Goal: Information Seeking & Learning: Learn about a topic

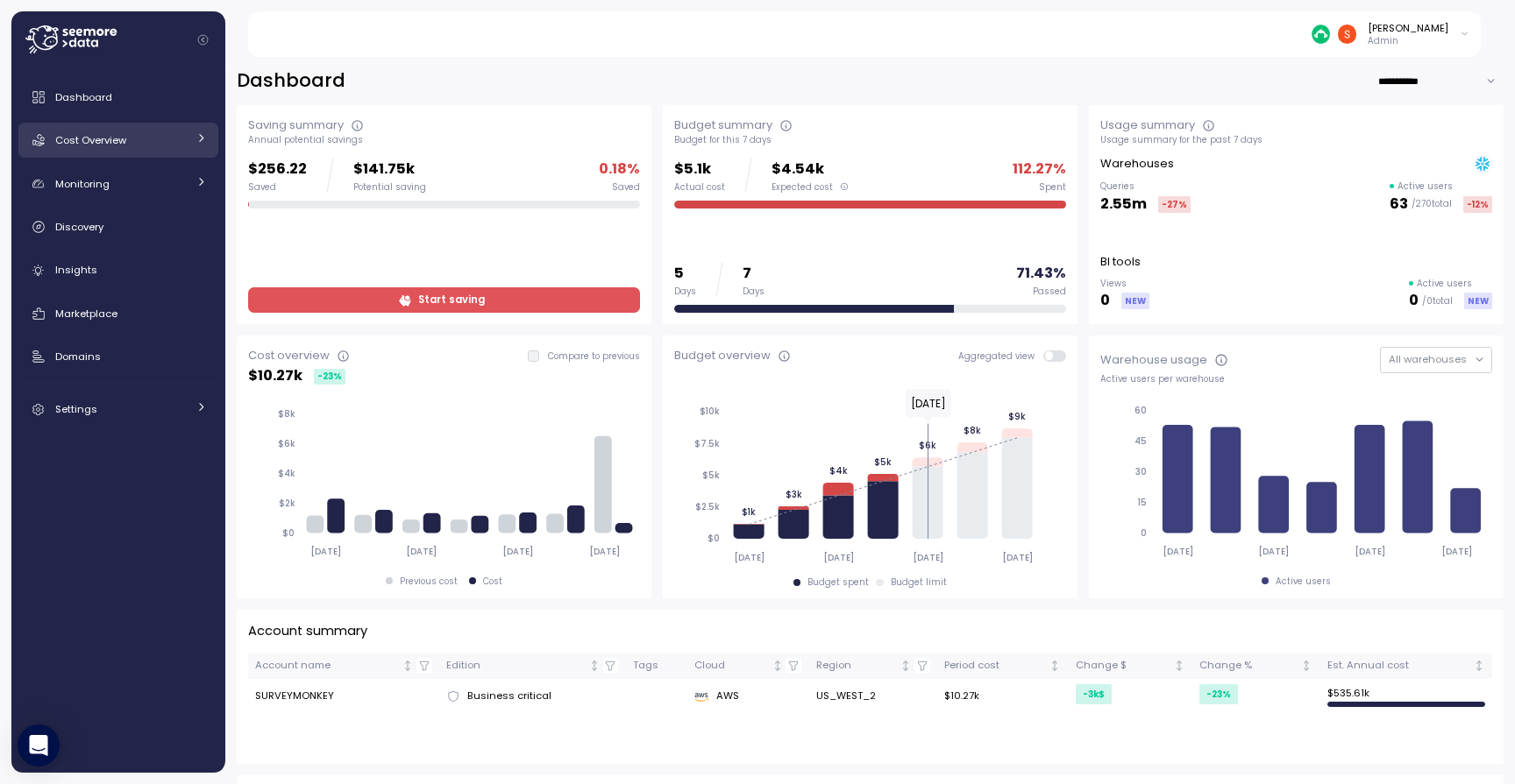
click at [125, 136] on span "Cost Overview" at bounding box center [90, 139] width 71 height 14
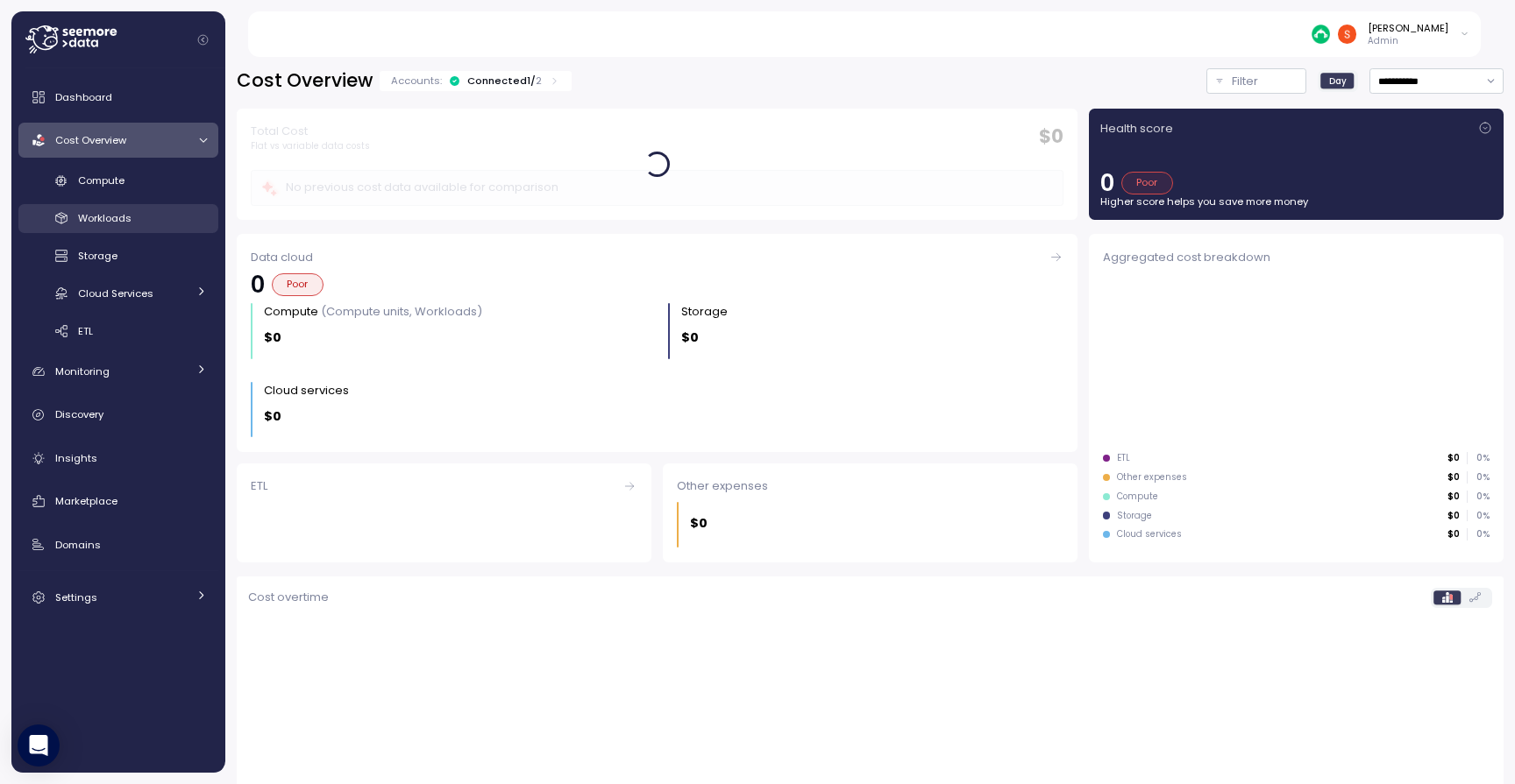
click at [116, 221] on span "Workloads" at bounding box center [105, 218] width 54 height 14
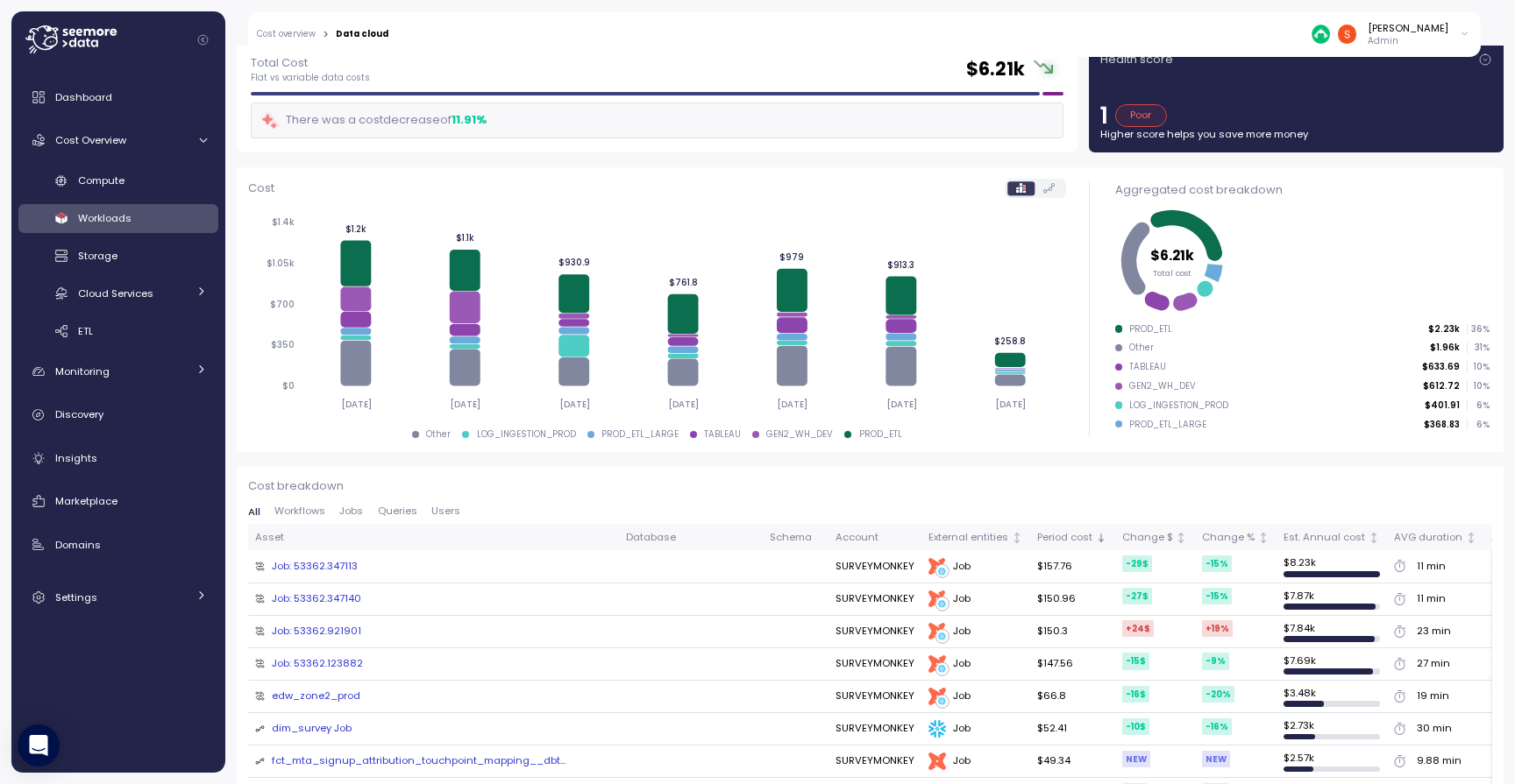
scroll to position [111, 0]
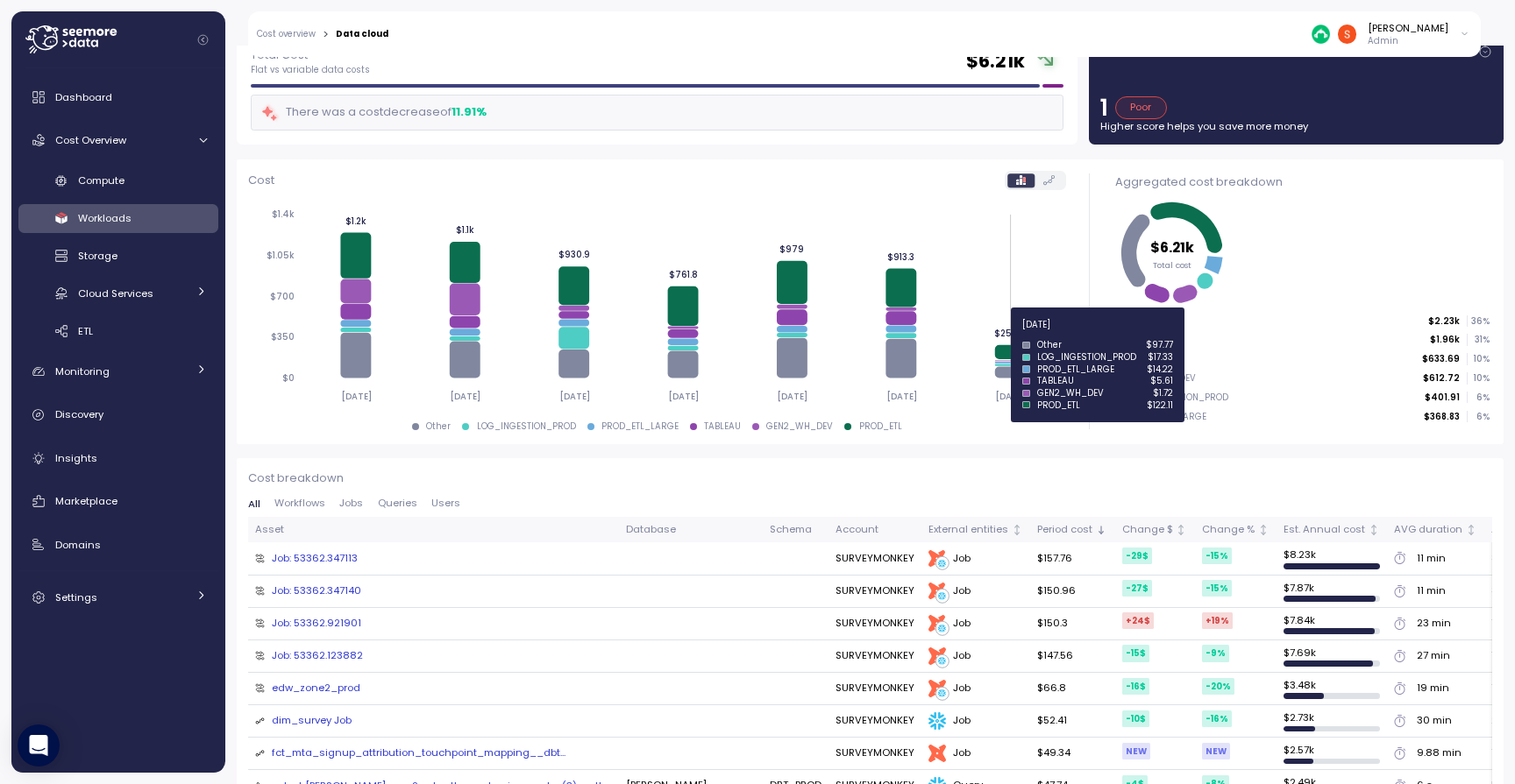
click at [1008, 335] on tspan "$258.8" at bounding box center [1010, 333] width 31 height 11
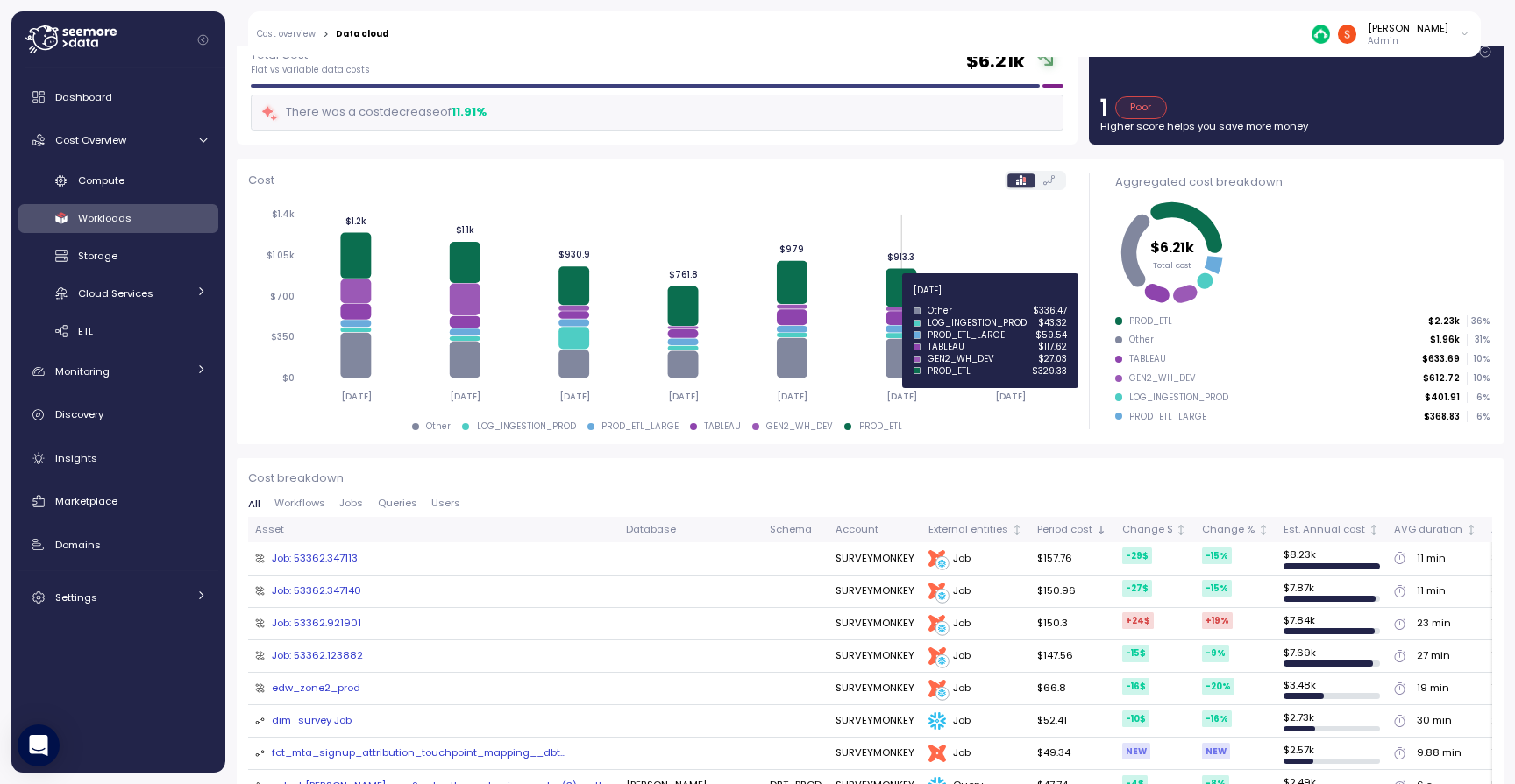
click at [899, 301] on icon at bounding box center [901, 289] width 30 height 39
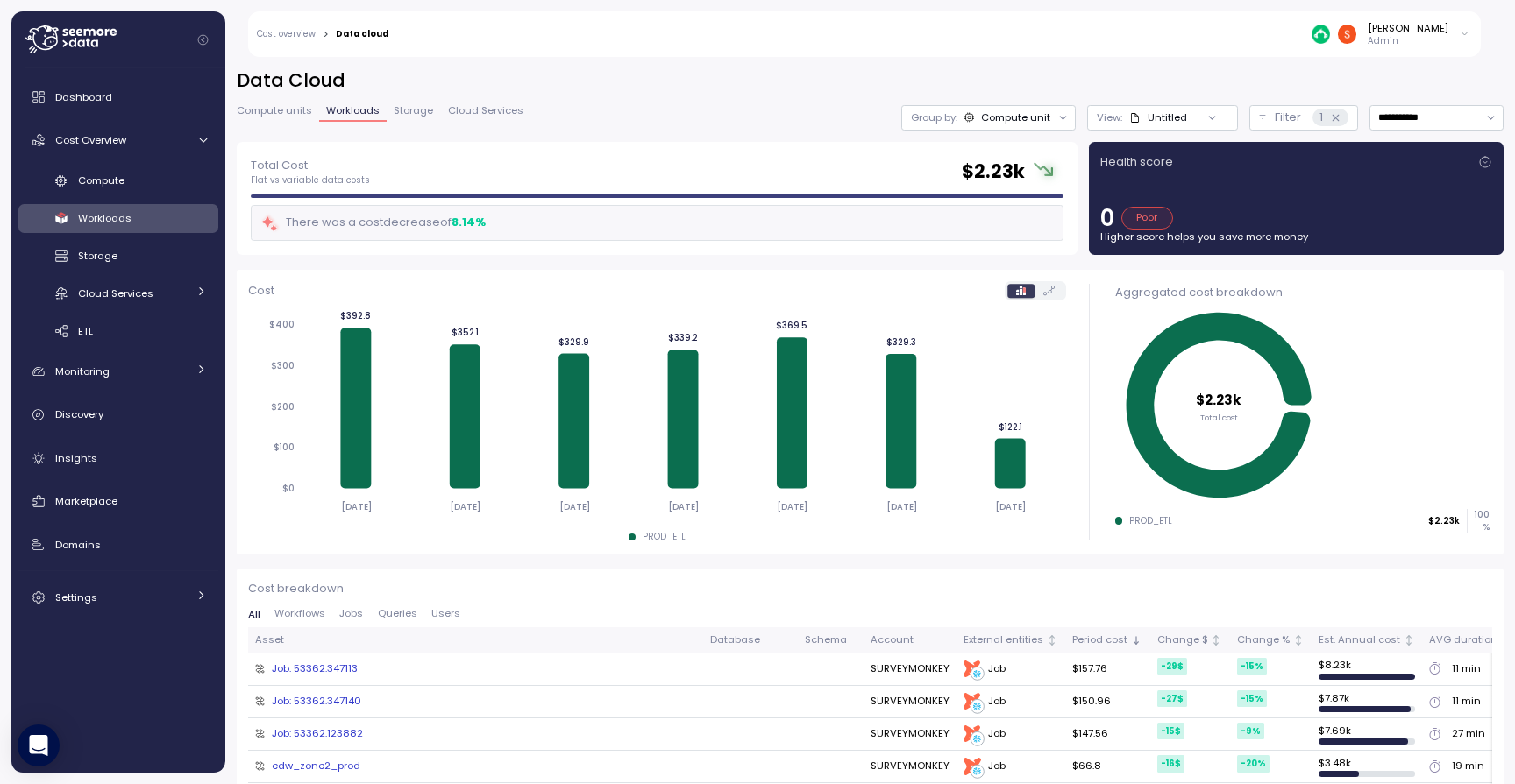
click at [130, 216] on span "Workloads" at bounding box center [105, 218] width 54 height 14
click at [126, 182] on div "Compute" at bounding box center [143, 180] width 129 height 18
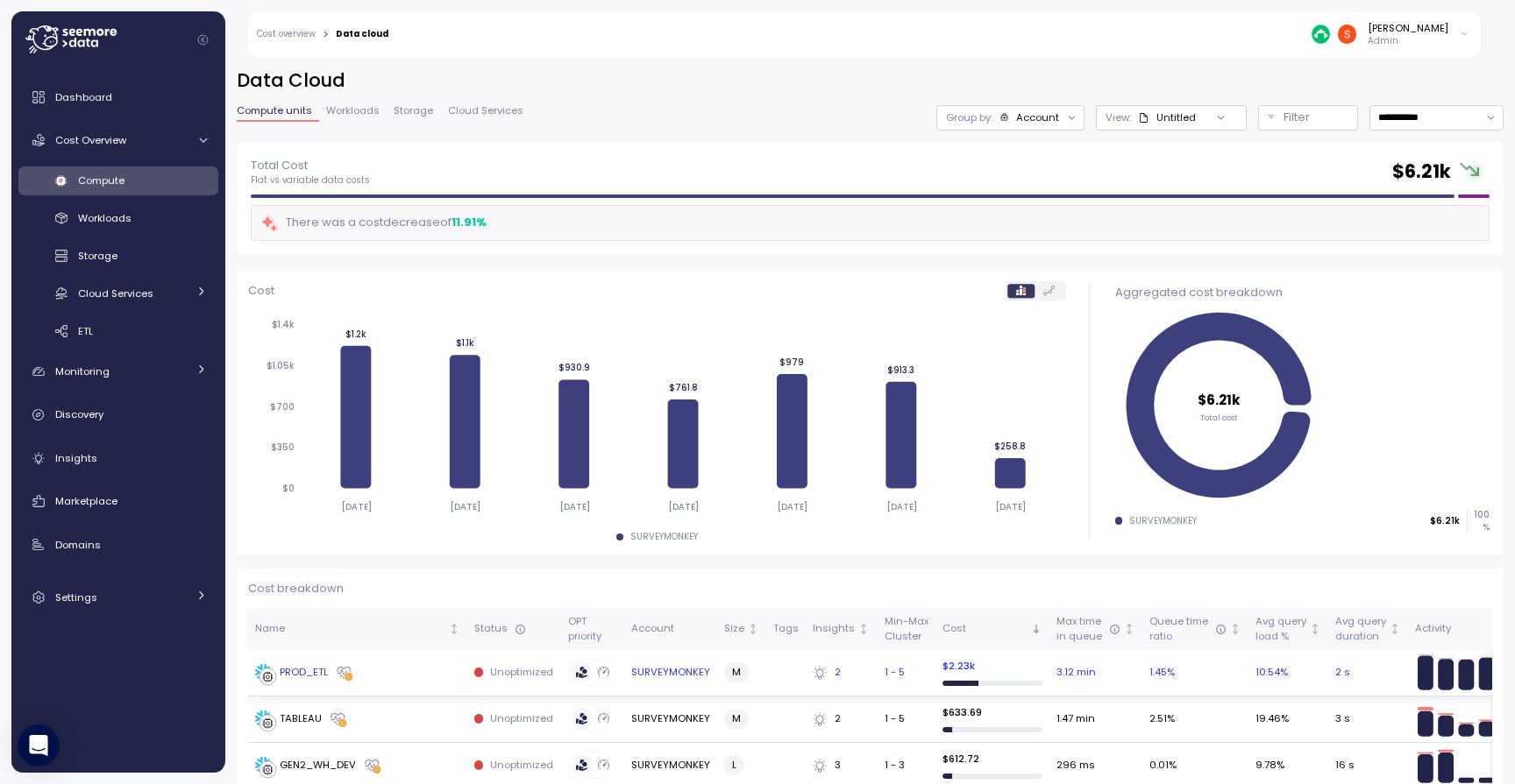
click at [312, 671] on div "PROD_ETL" at bounding box center [304, 672] width 48 height 16
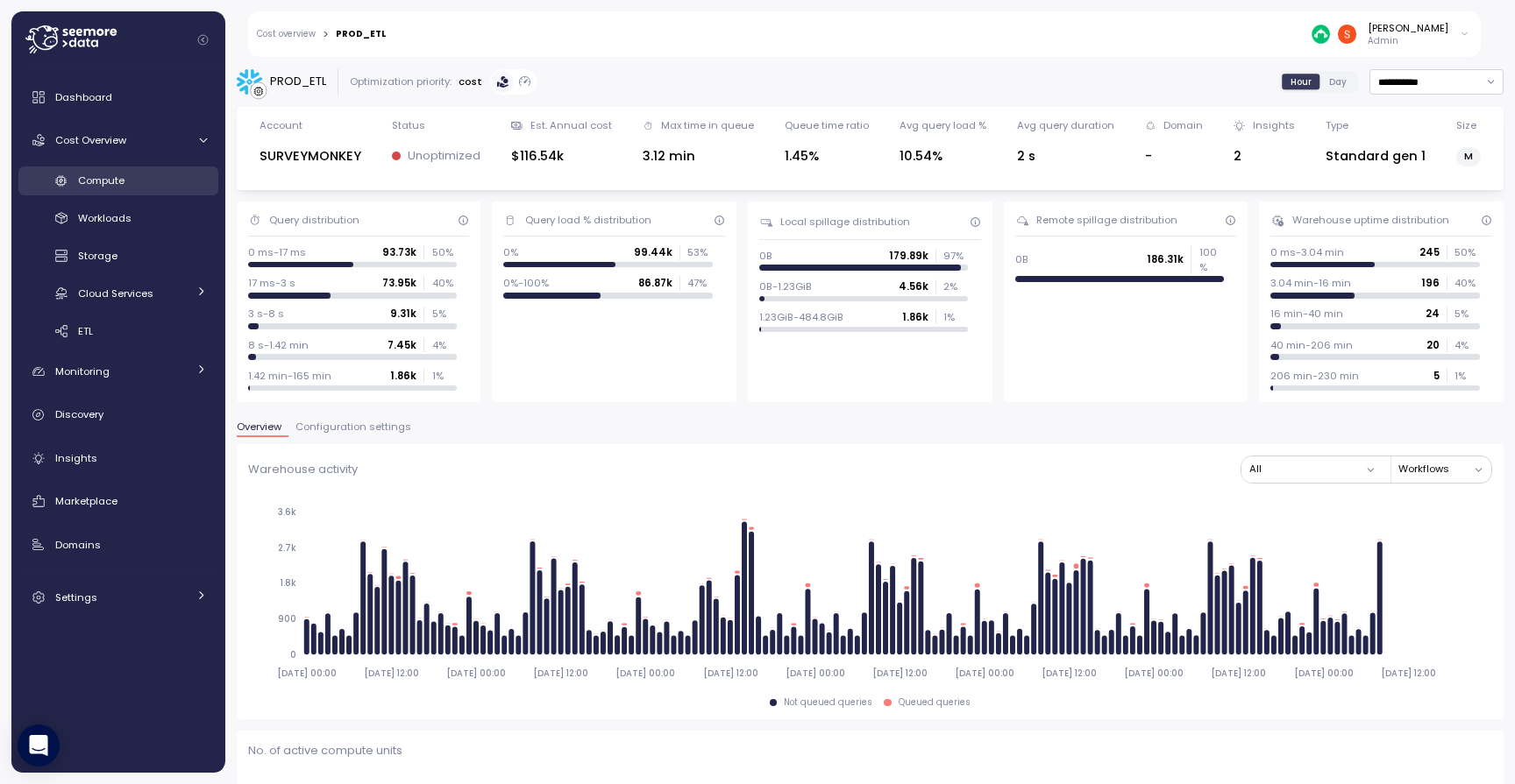
click at [114, 179] on span "Compute" at bounding box center [101, 180] width 46 height 14
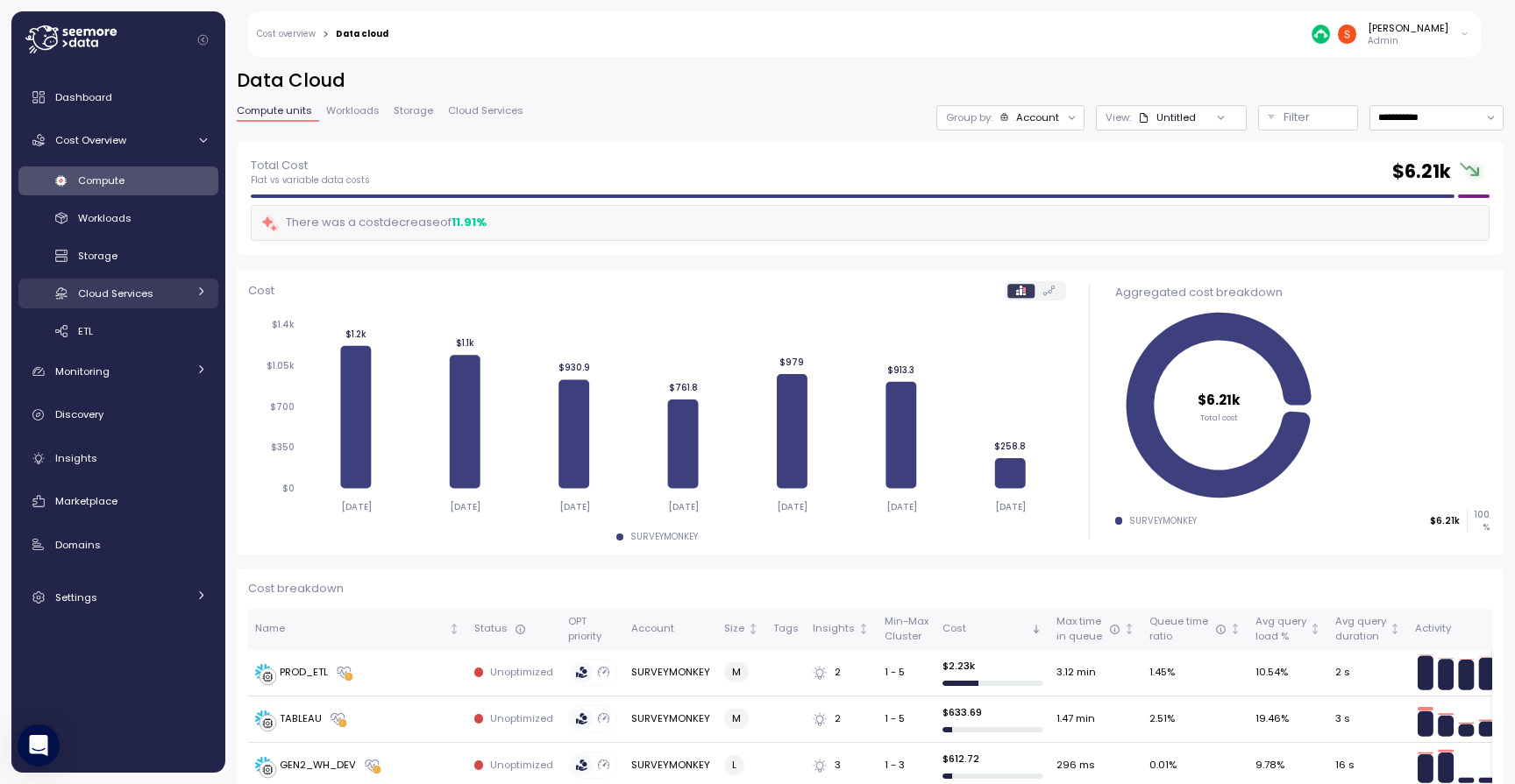
click at [113, 298] on span "Cloud Services" at bounding box center [116, 293] width 76 height 14
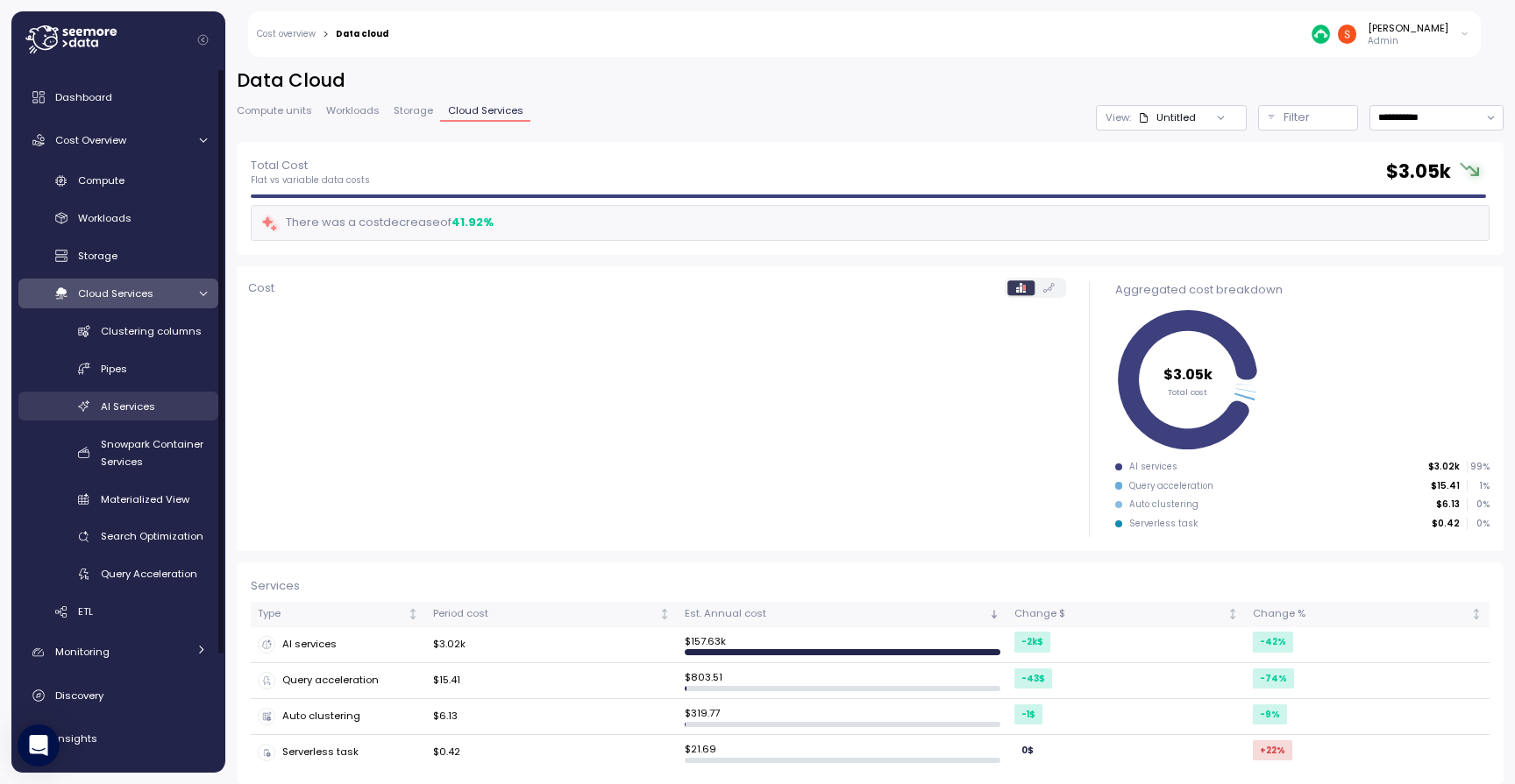
click at [135, 403] on span "AI Services" at bounding box center [127, 406] width 54 height 14
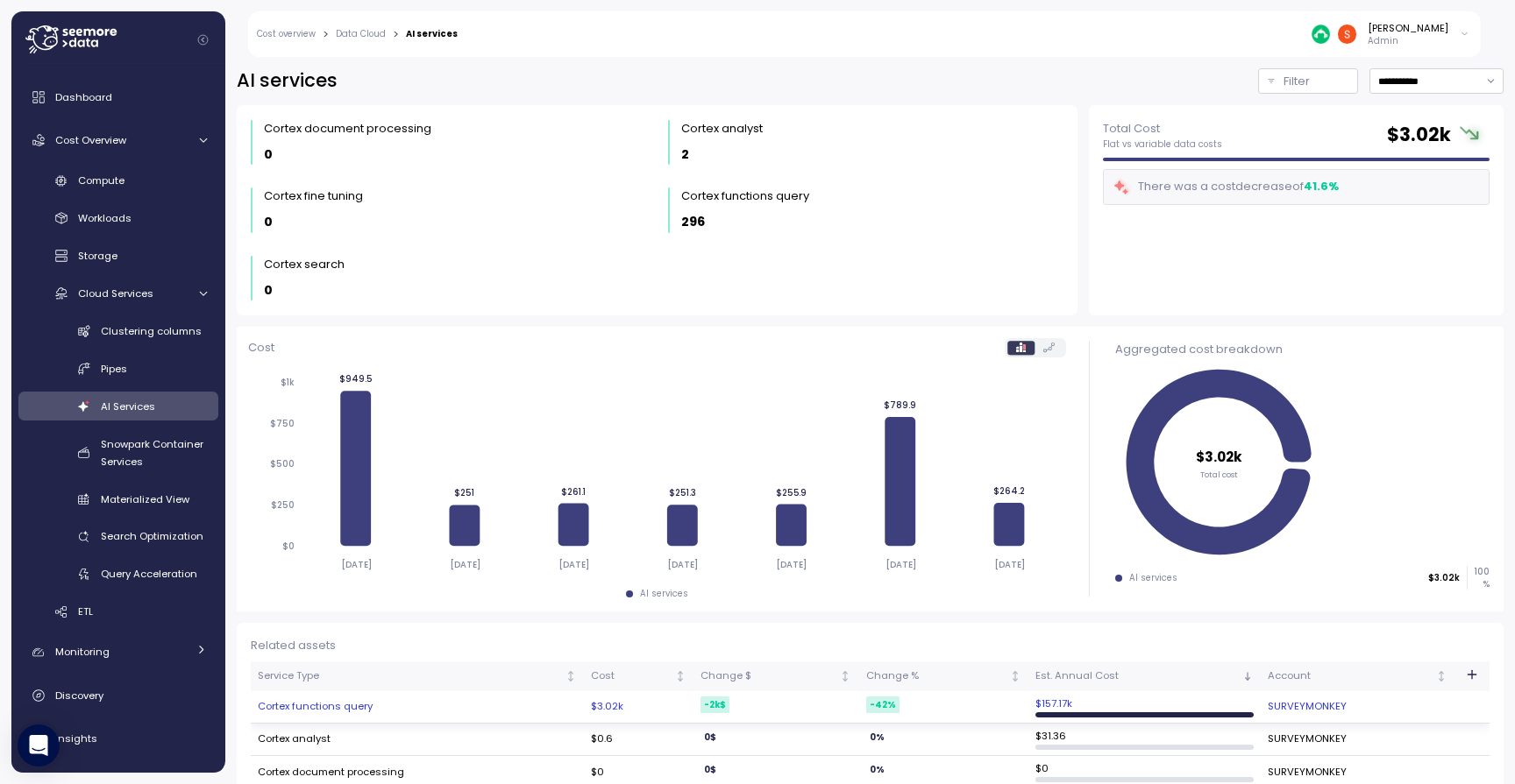
click at [358, 702] on td "Cortex functions query" at bounding box center [417, 707] width 333 height 32
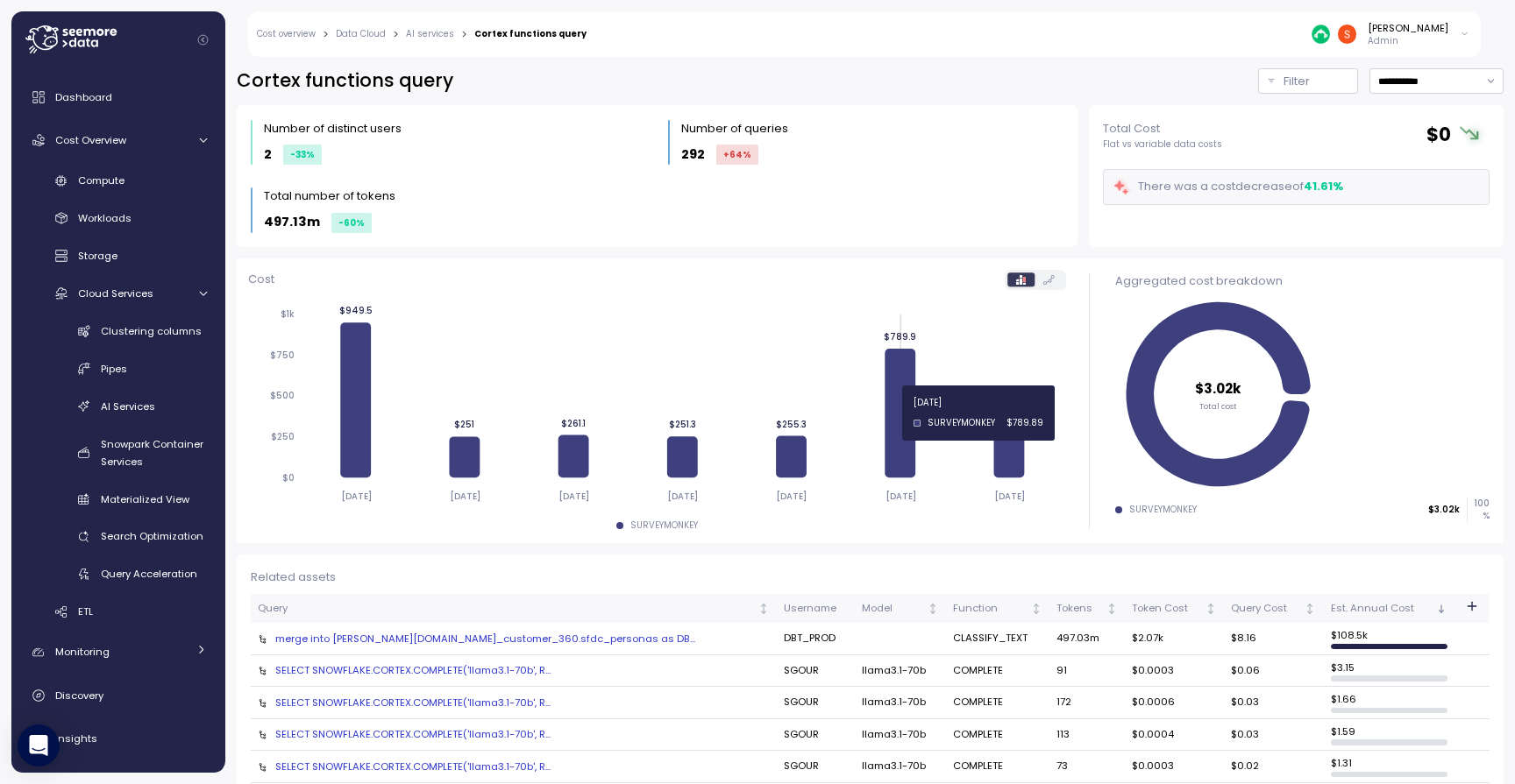
click at [905, 413] on icon at bounding box center [901, 413] width 30 height 129
click at [480, 633] on div "merge into [PERSON_NAME][DOMAIN_NAME]_customer_360.sfdc_personas as DB..." at bounding box center [513, 638] width 512 height 14
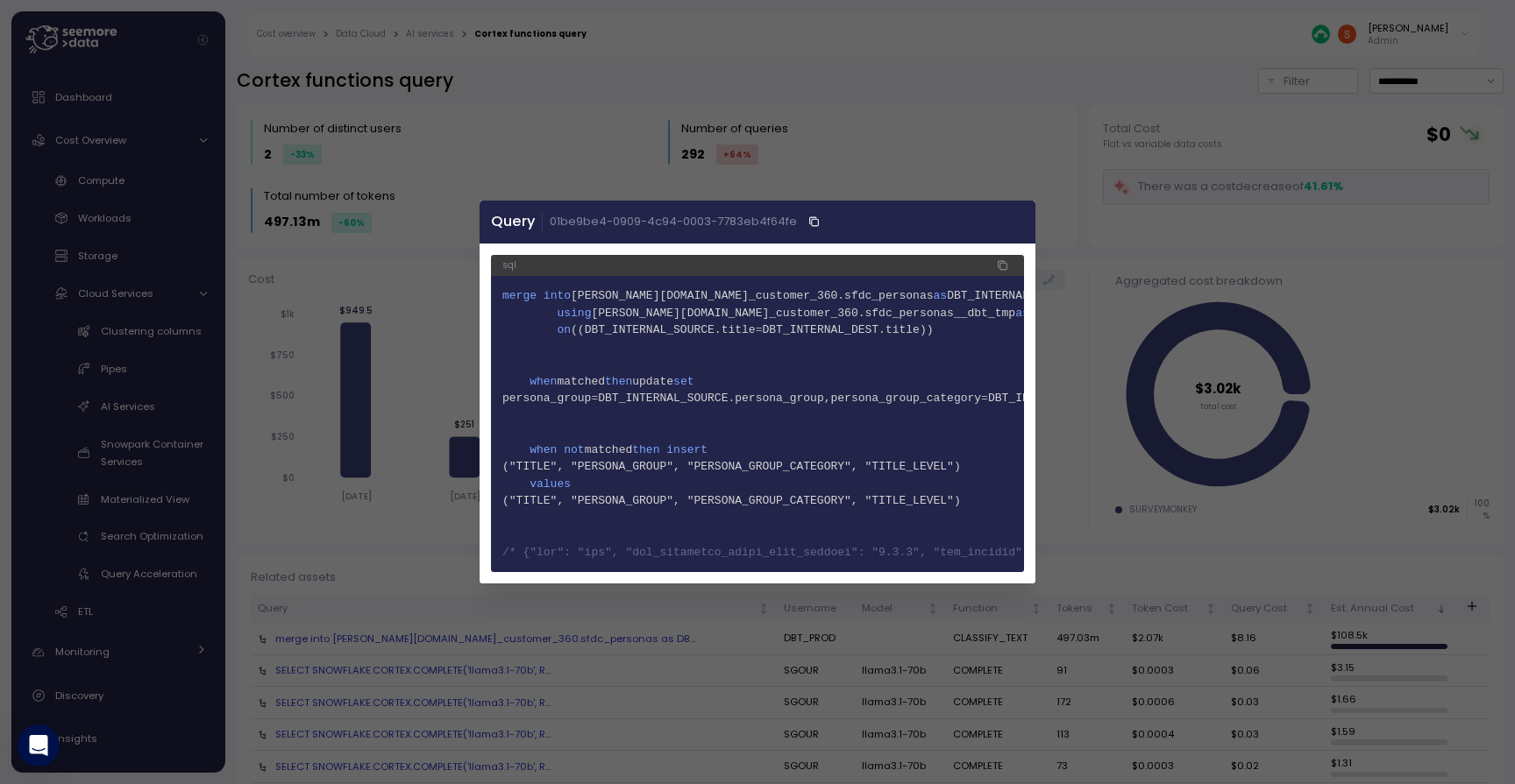
click at [1021, 223] on icon "button" at bounding box center [1018, 221] width 14 height 14
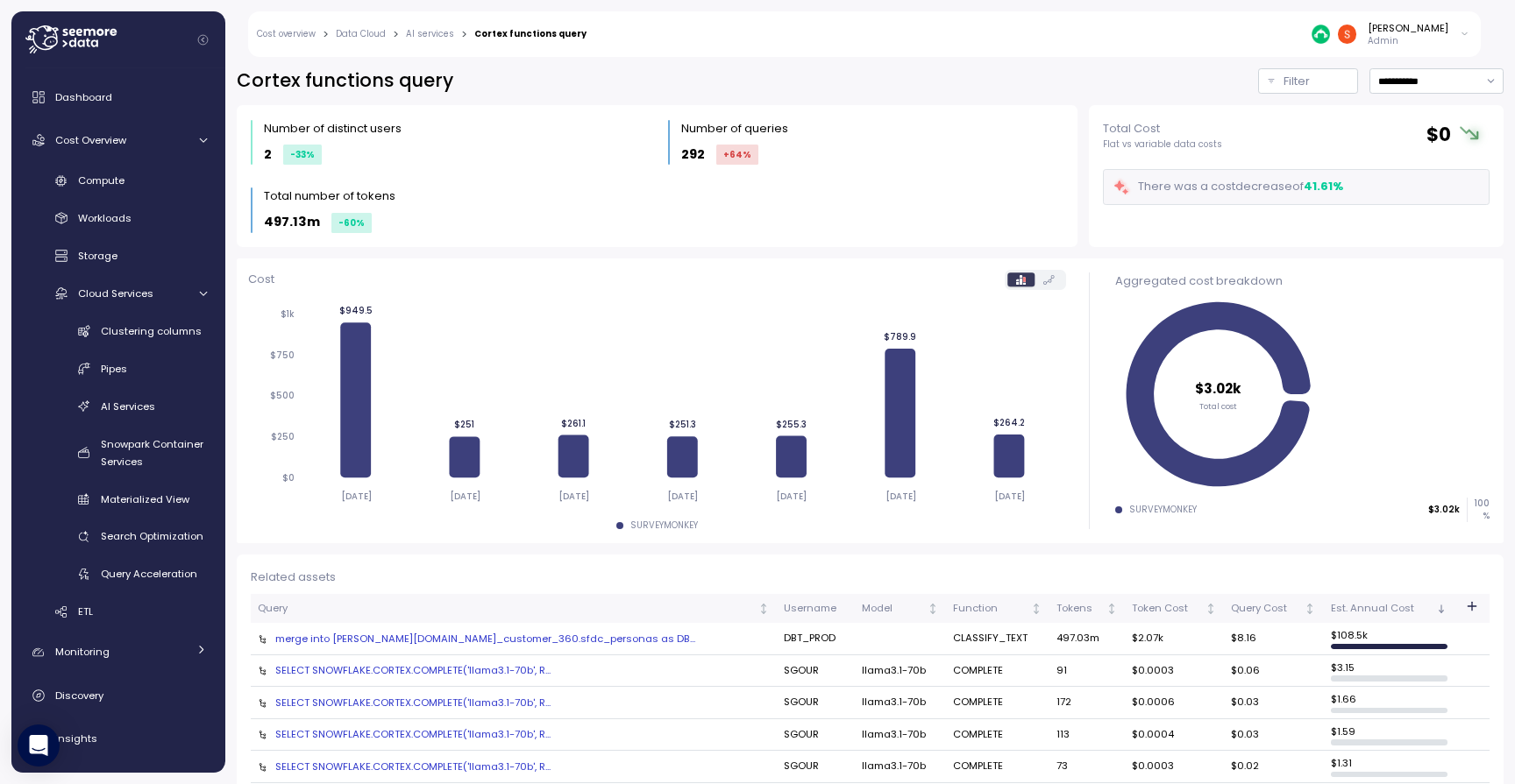
click at [441, 632] on div "merge into [PERSON_NAME][DOMAIN_NAME]_customer_360.sfdc_personas as DB..." at bounding box center [513, 638] width 512 height 14
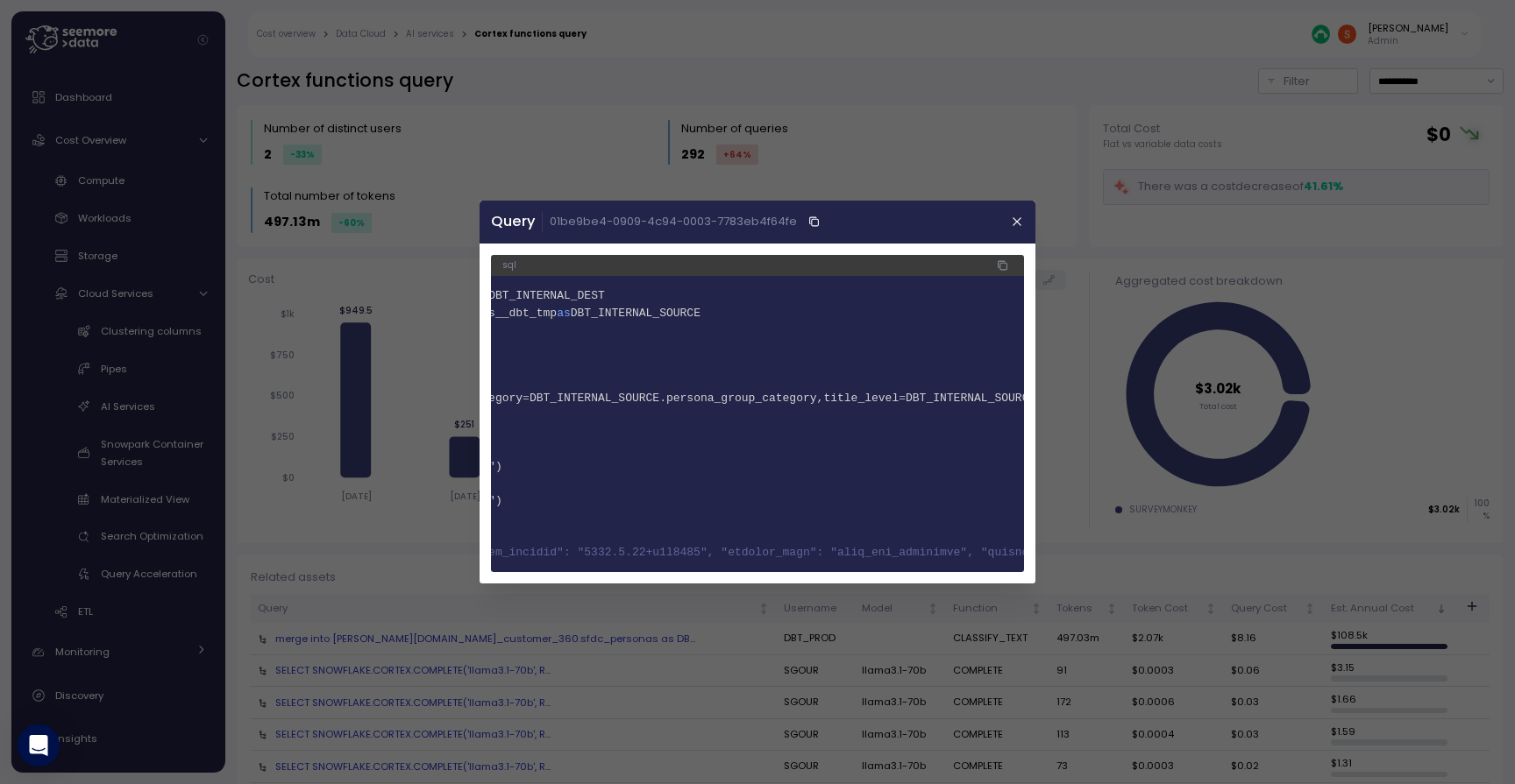
scroll to position [0, 460]
click at [1020, 223] on icon "button" at bounding box center [1017, 222] width 8 height 8
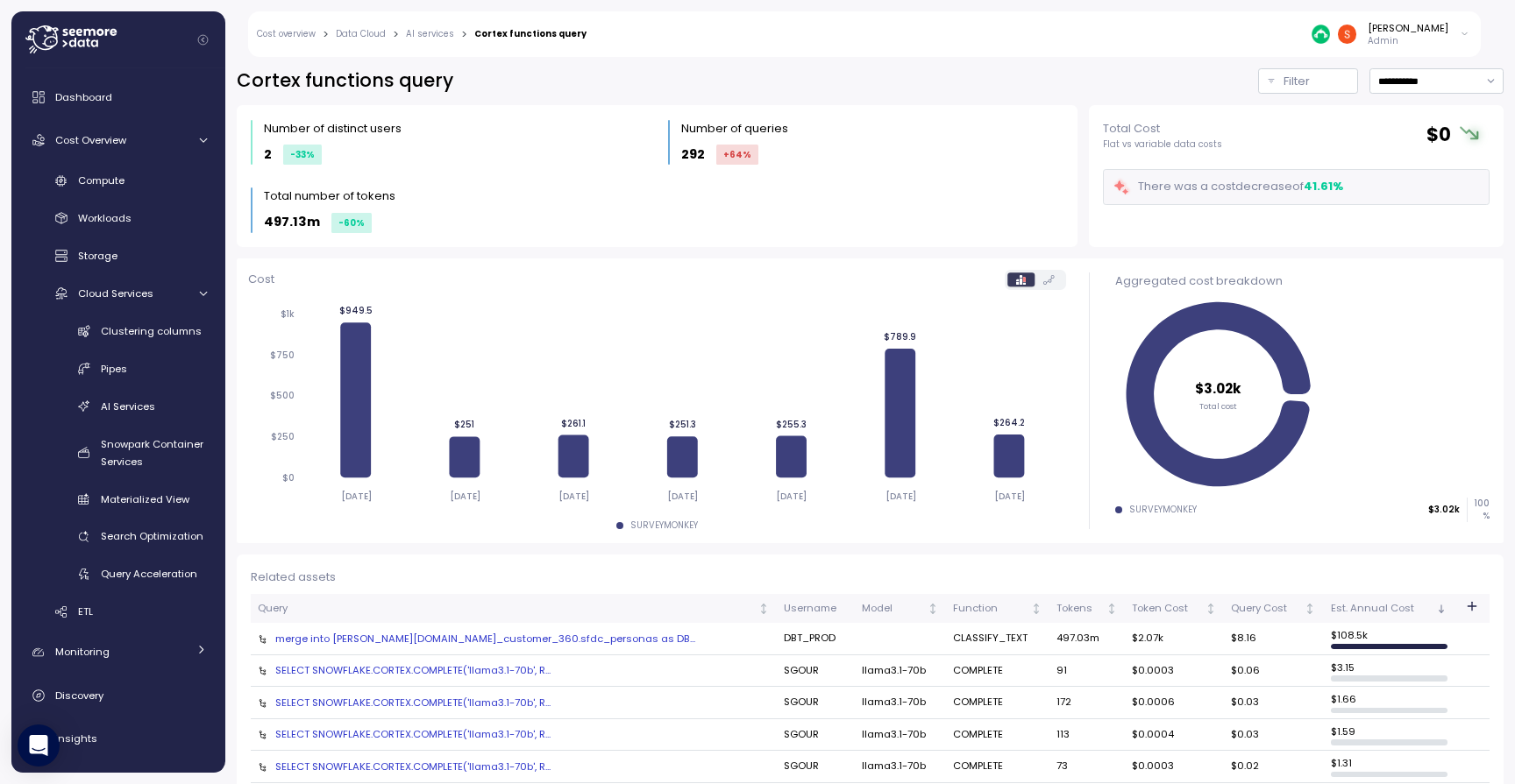
click at [500, 634] on div "merge into [PERSON_NAME][DOMAIN_NAME]_customer_360.sfdc_personas as DB..." at bounding box center [513, 638] width 512 height 14
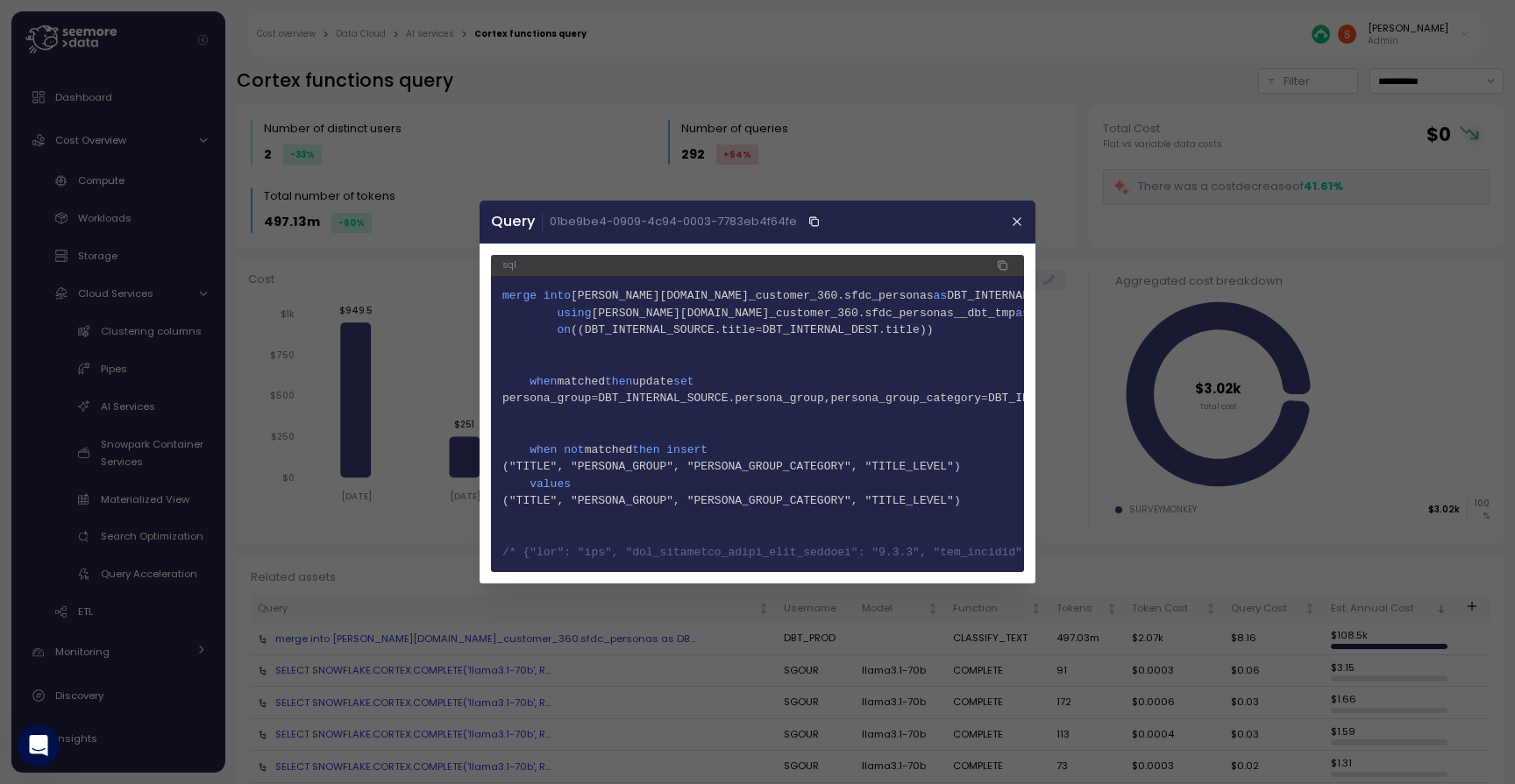
scroll to position [0, 0]
click at [1011, 227] on icon "button" at bounding box center [1018, 221] width 14 height 14
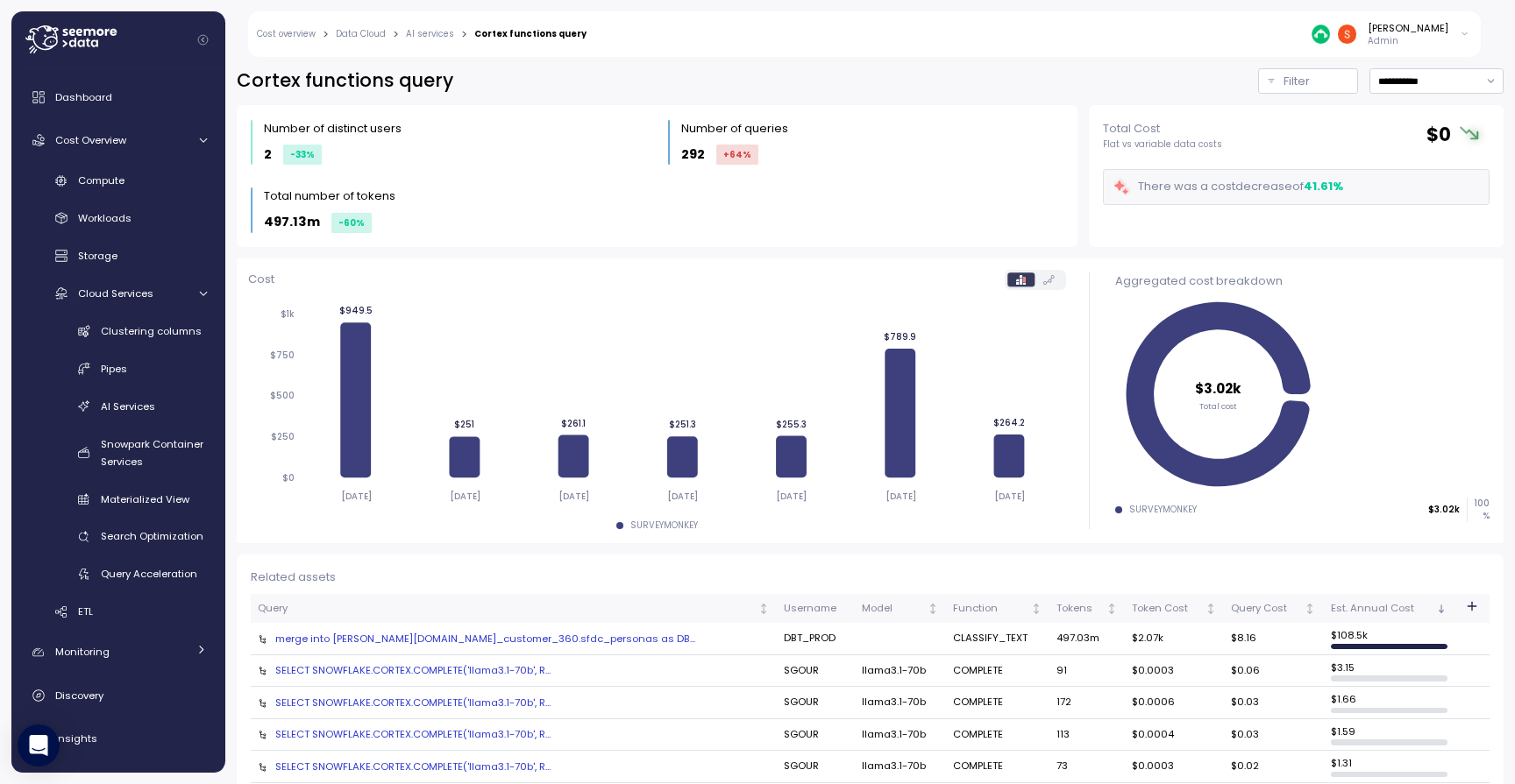
click at [429, 663] on div "SELECT SNOWFLAKE.CORTEX.COMPLETE('llama3.1-70b', R..." at bounding box center [513, 670] width 512 height 14
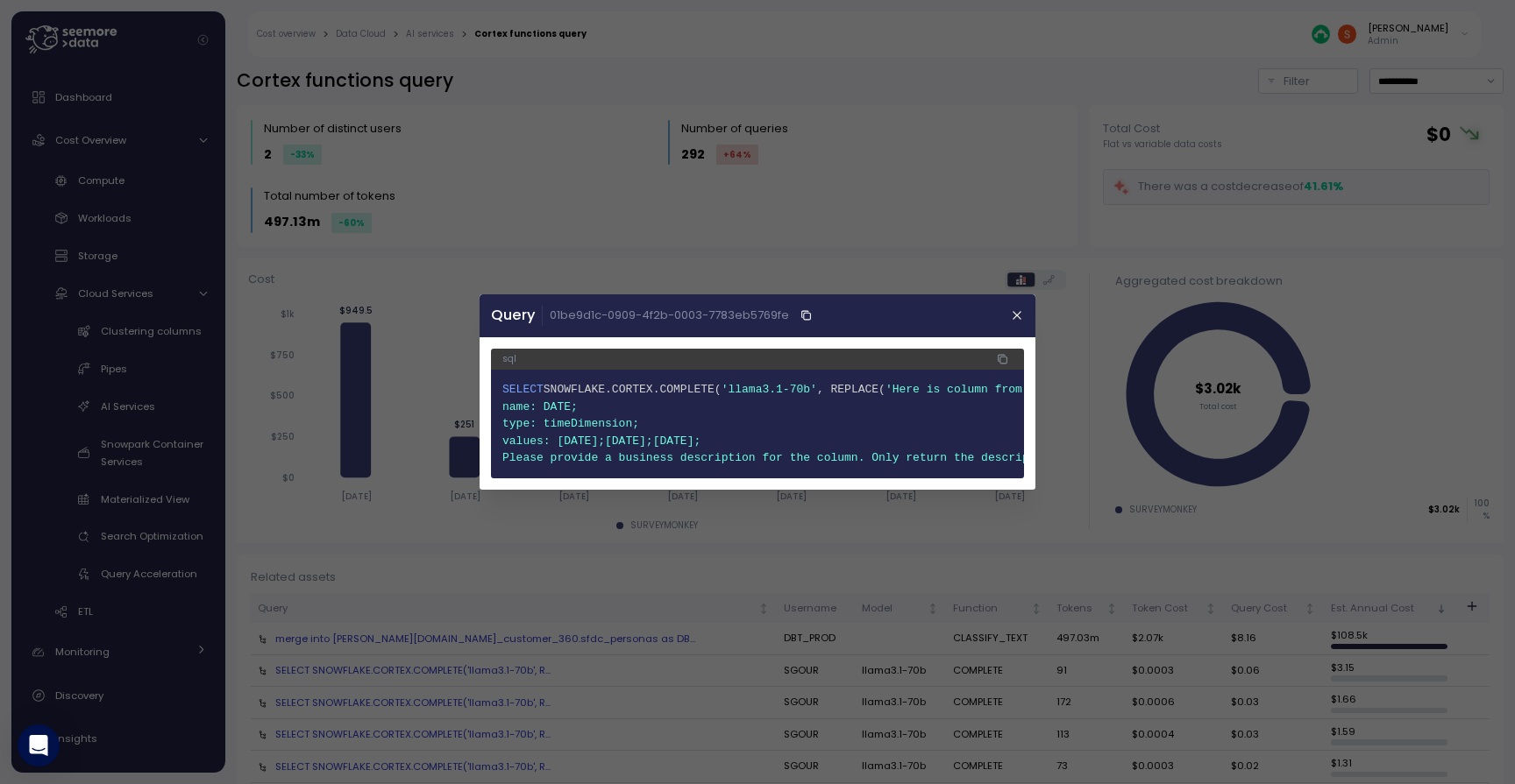
click at [1018, 307] on header "Query 01be9d1c-0909-4f2b-0003-7783eb5769fe" at bounding box center [758, 315] width 555 height 43
click at [1018, 314] on icon "button" at bounding box center [1018, 315] width 14 height 14
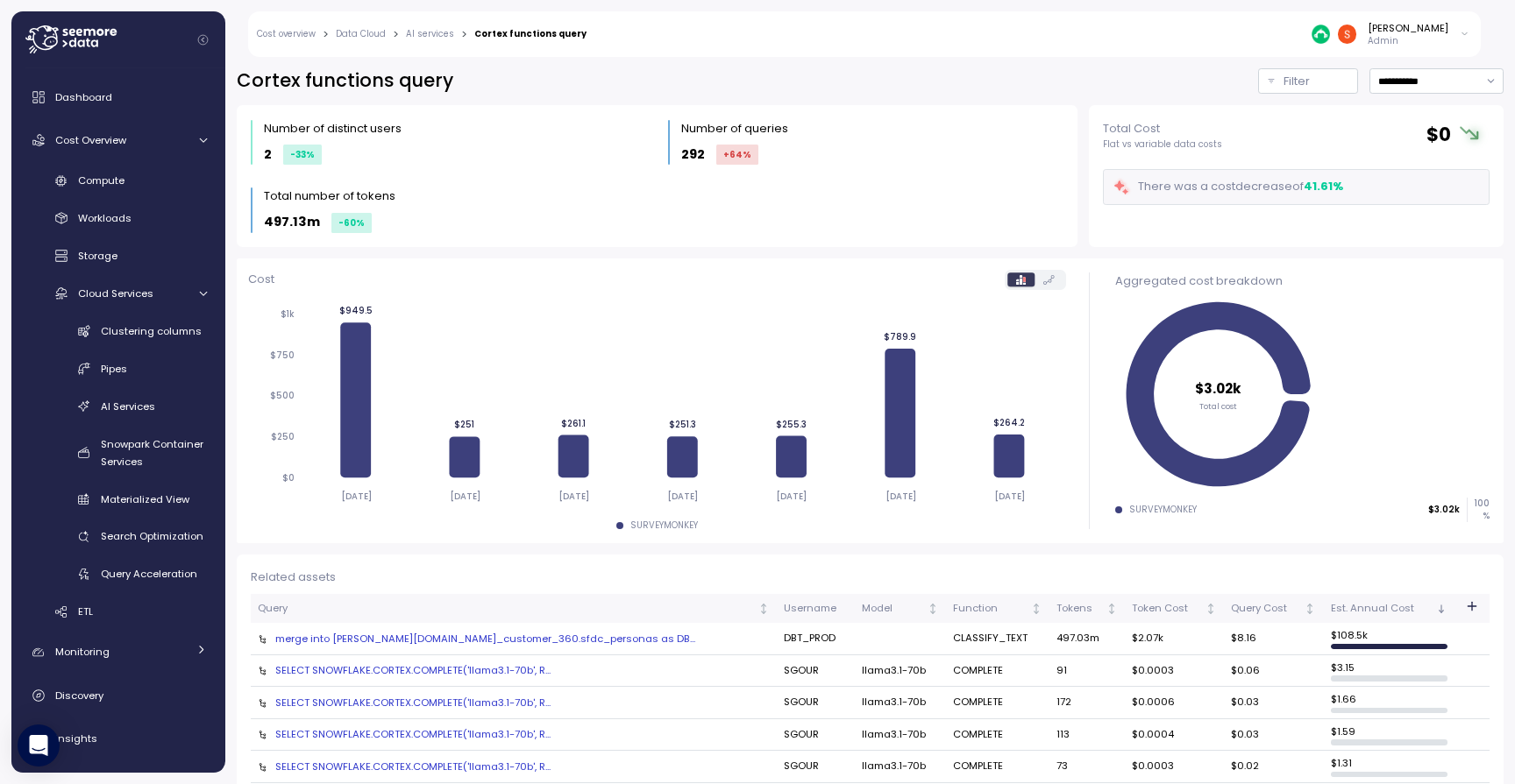
click at [946, 636] on td "CLASSIFY_TEXT" at bounding box center [997, 639] width 103 height 32
click at [900, 455] on icon at bounding box center [901, 413] width 30 height 129
click at [462, 638] on div "merge into [PERSON_NAME][DOMAIN_NAME]_customer_360.sfdc_personas as DB..." at bounding box center [513, 638] width 512 height 14
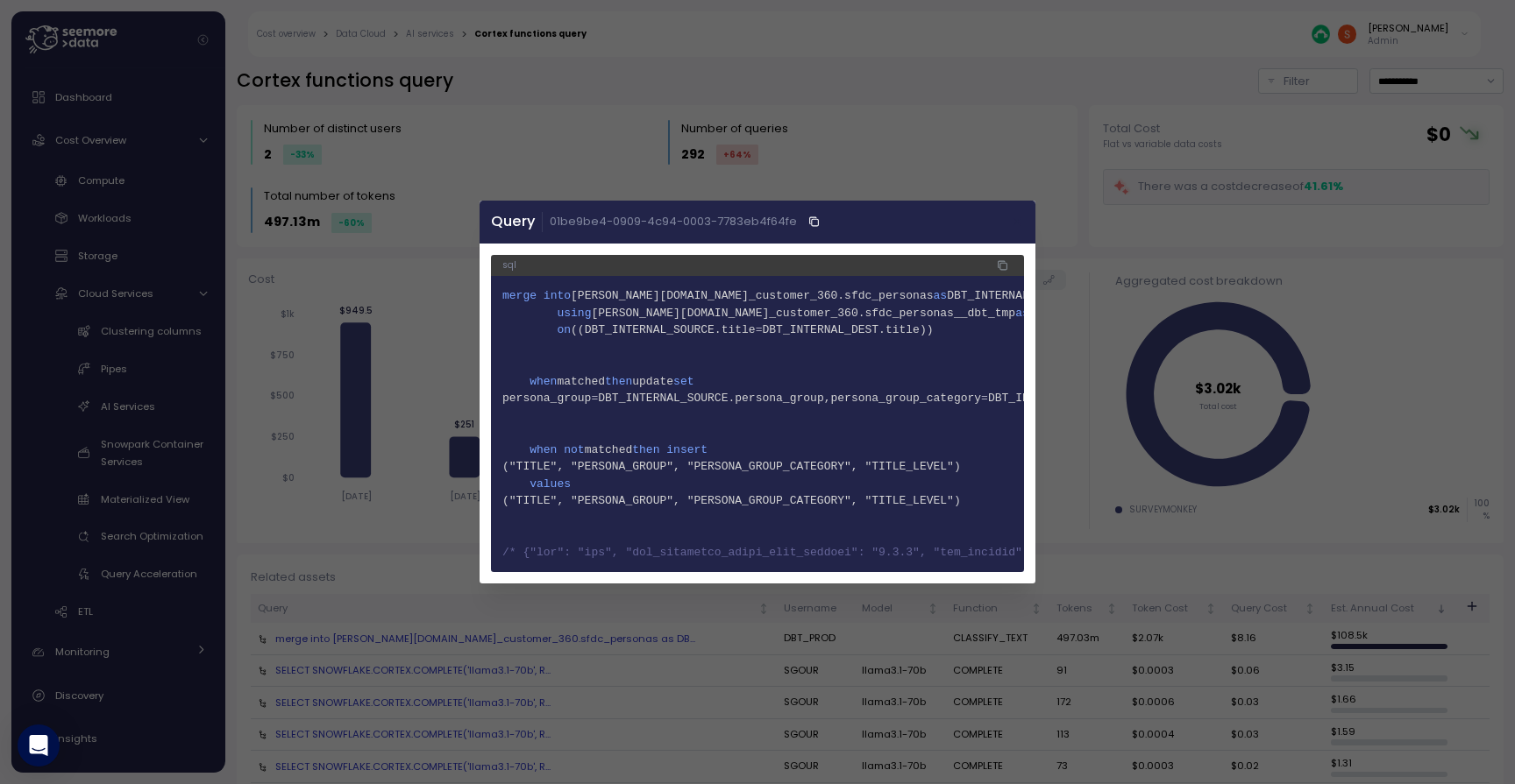
click at [1023, 221] on icon "button" at bounding box center [1018, 221] width 14 height 14
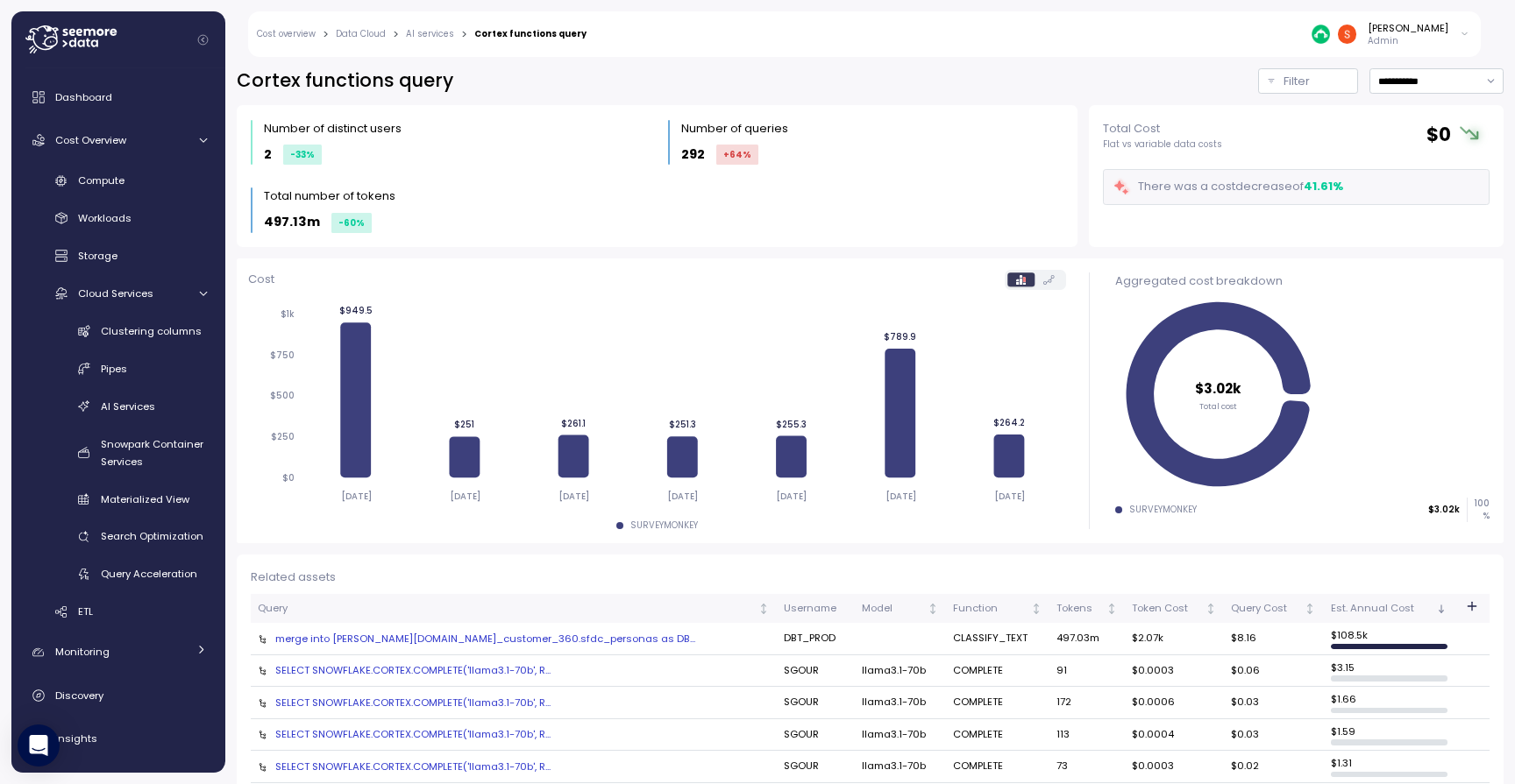
click at [478, 639] on div "merge into [PERSON_NAME][DOMAIN_NAME]_customer_360.sfdc_personas as DB..." at bounding box center [513, 638] width 512 height 14
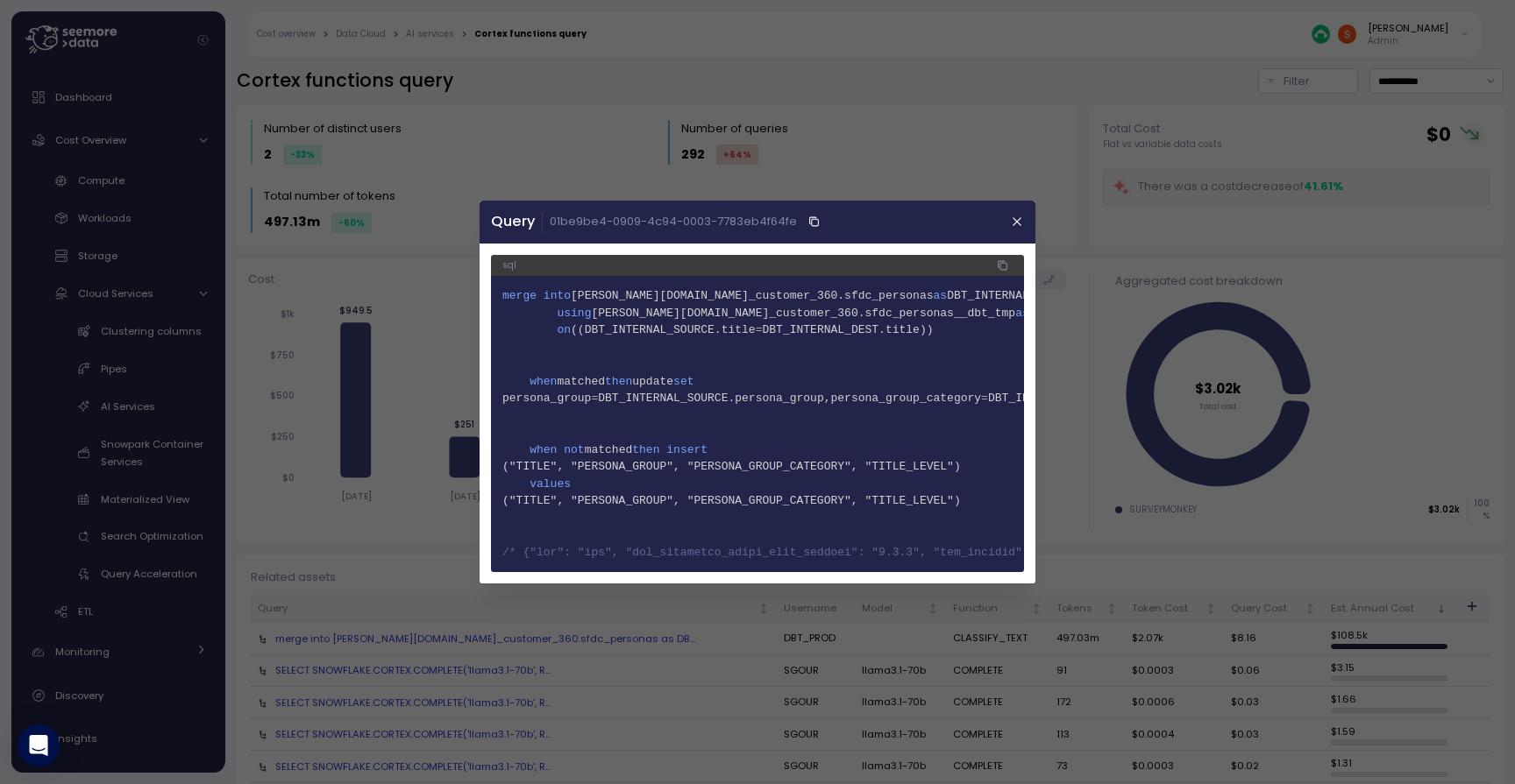
click at [1008, 267] on icon "button" at bounding box center [1002, 266] width 11 height 21
click at [1020, 222] on icon "button" at bounding box center [1017, 222] width 8 height 8
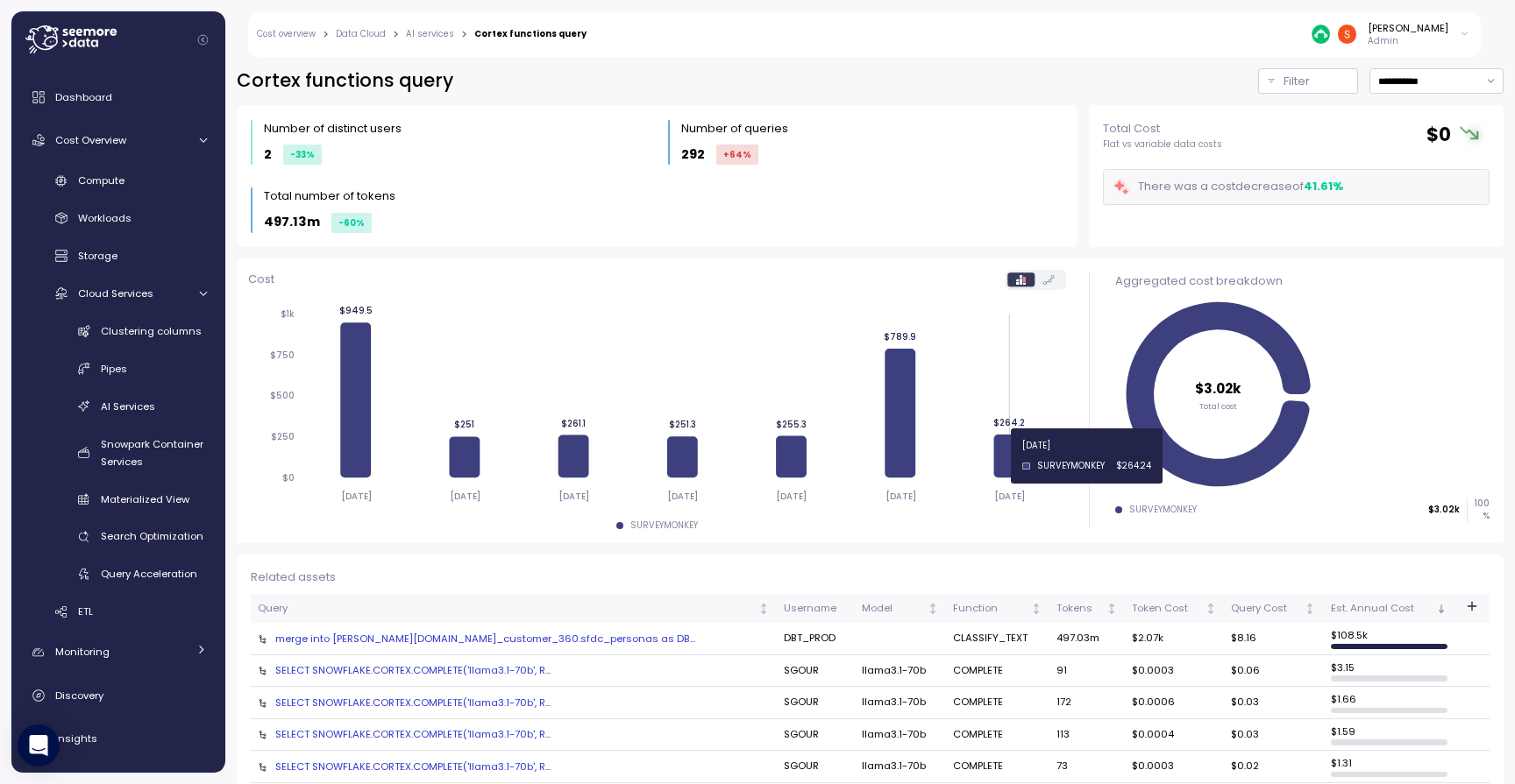
click at [1012, 456] on icon at bounding box center [1010, 456] width 30 height 43
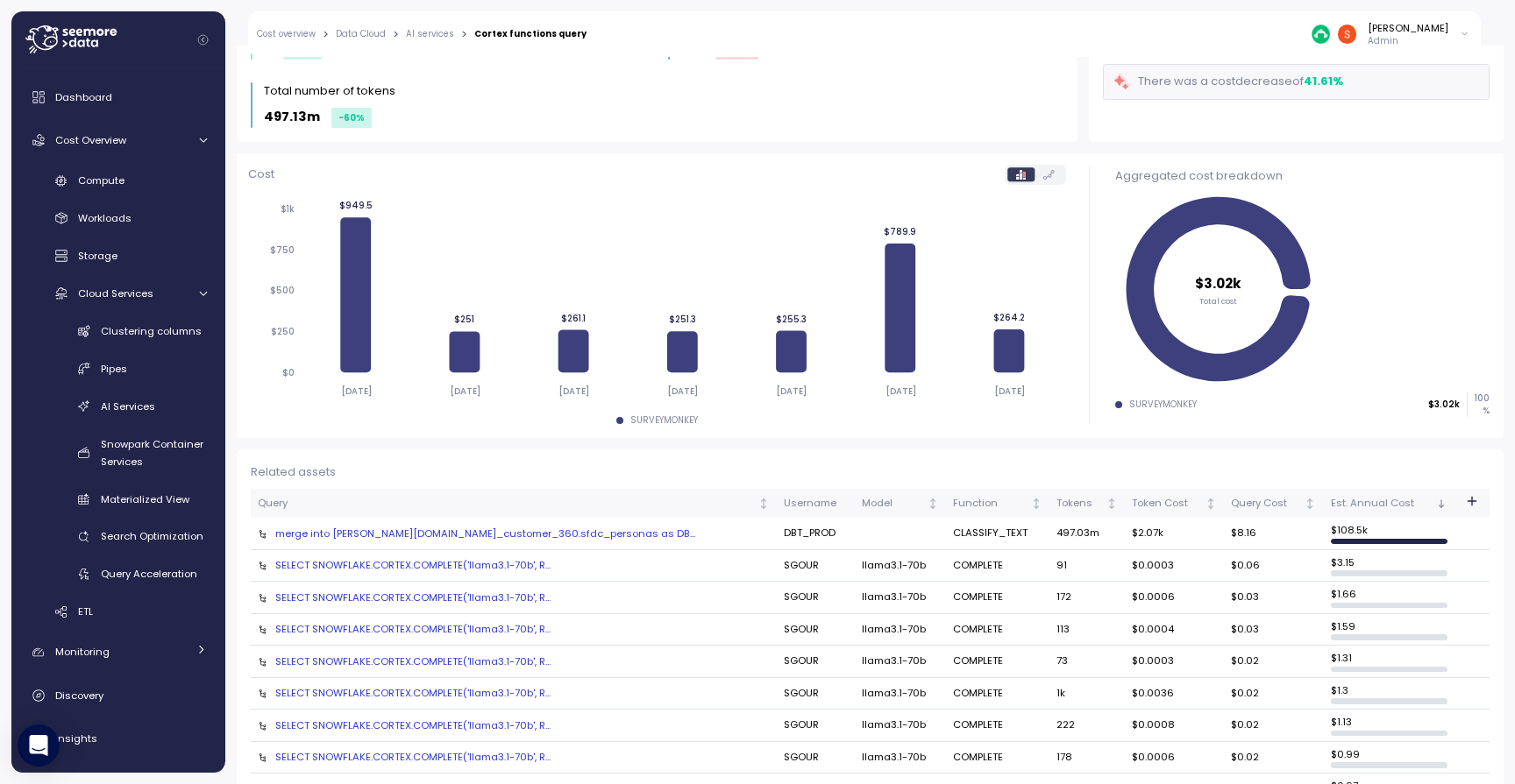
scroll to position [114, 0]
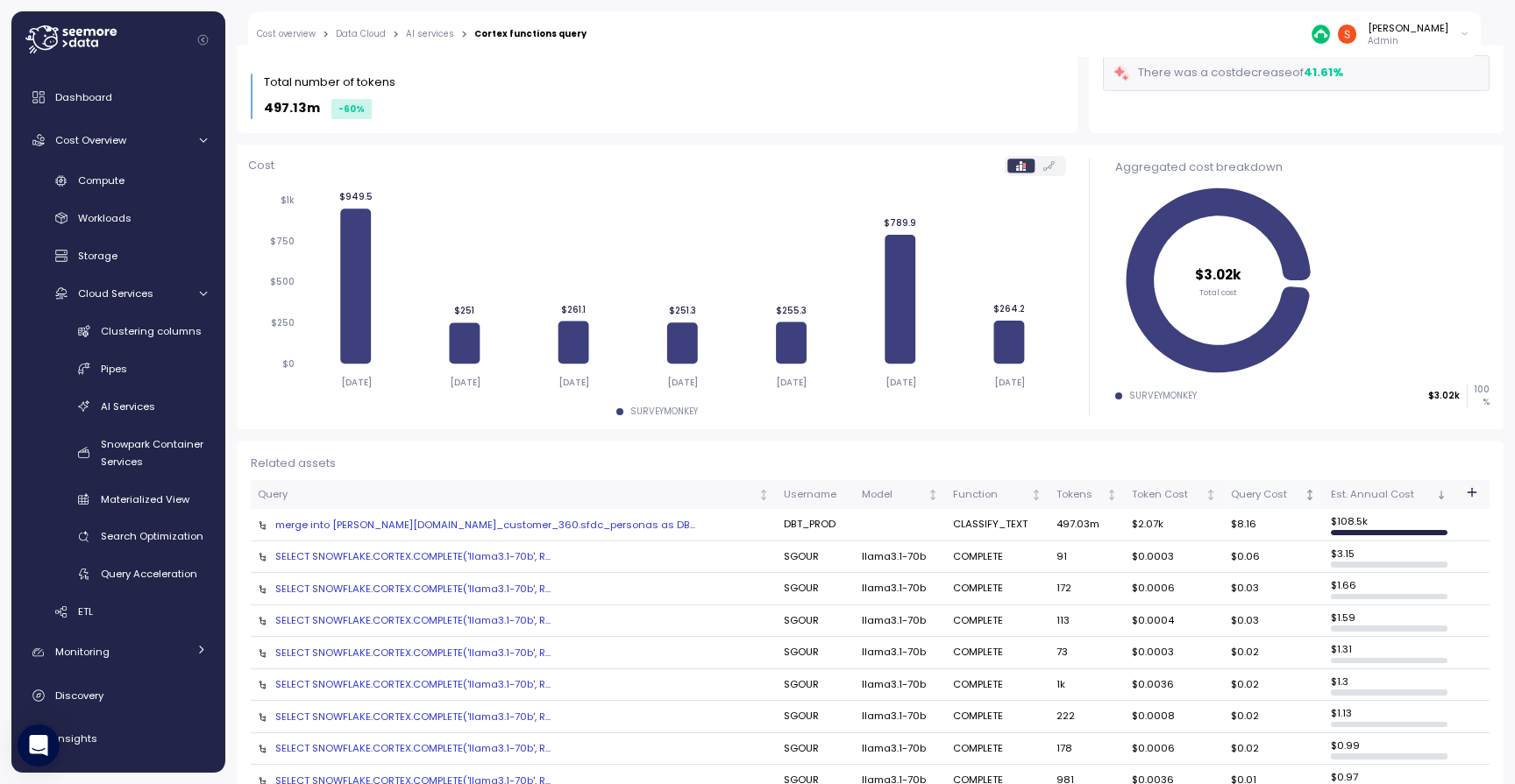
click at [1308, 490] on icon "Not sorted" at bounding box center [1310, 491] width 5 height 2
click at [1310, 493] on icon "Sorted descending" at bounding box center [1310, 494] width 0 height 7
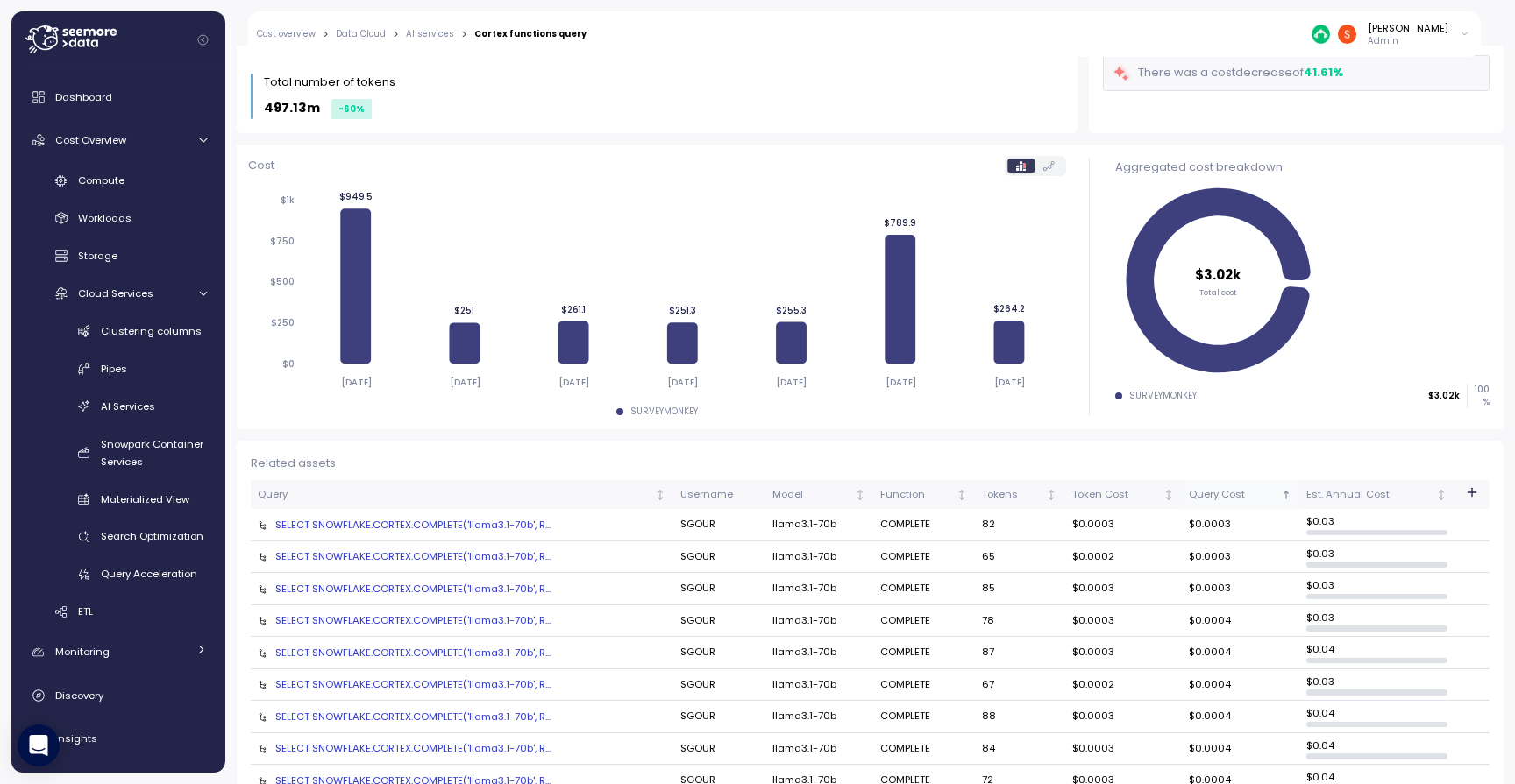
click at [1293, 492] on icon "Sorted ascending" at bounding box center [1285, 494] width 12 height 12
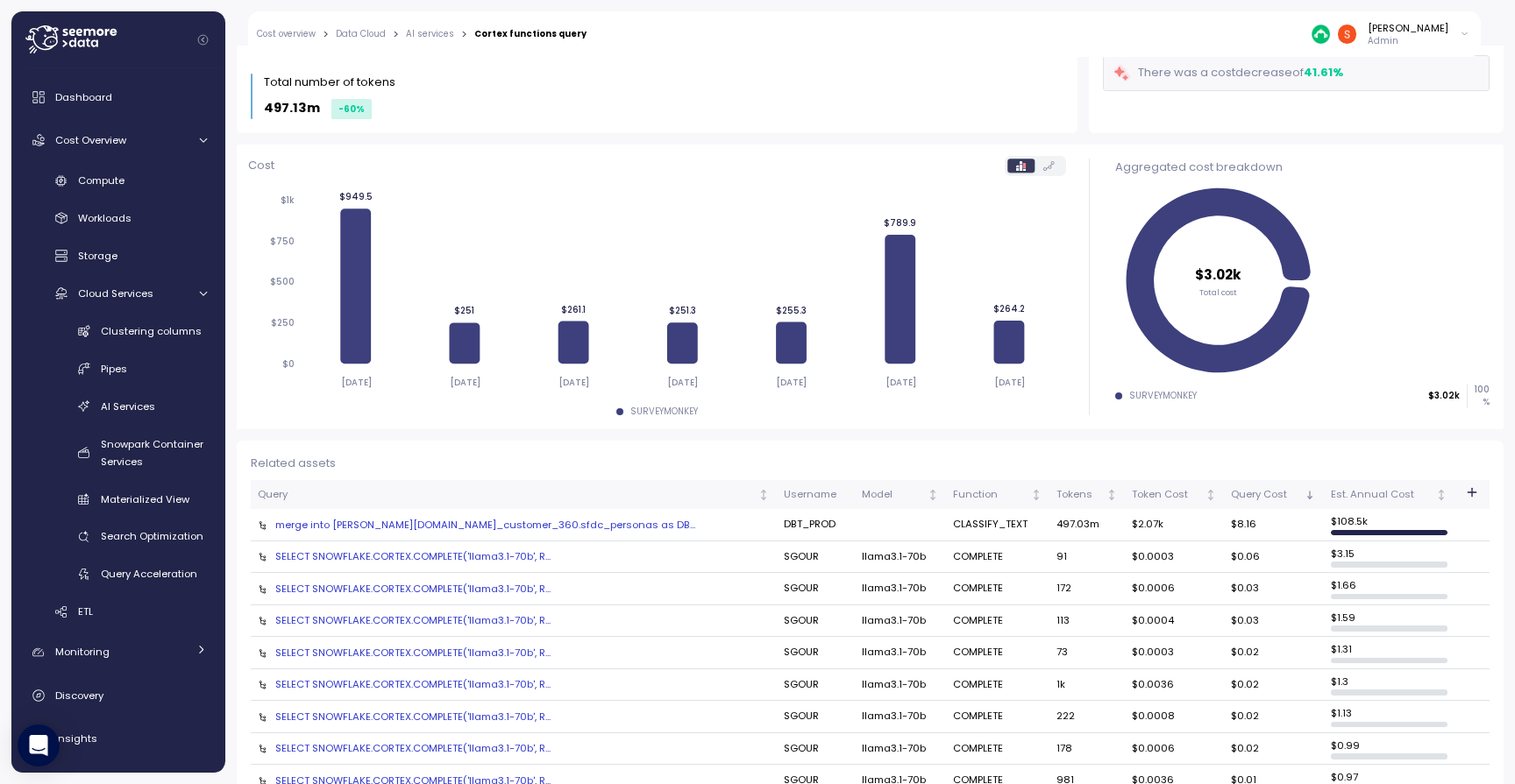
click at [1353, 524] on td "$ 108.5k" at bounding box center [1389, 525] width 131 height 32
click at [519, 518] on div "merge into [PERSON_NAME][DOMAIN_NAME]_customer_360.sfdc_personas as DB..." at bounding box center [513, 525] width 512 height 14
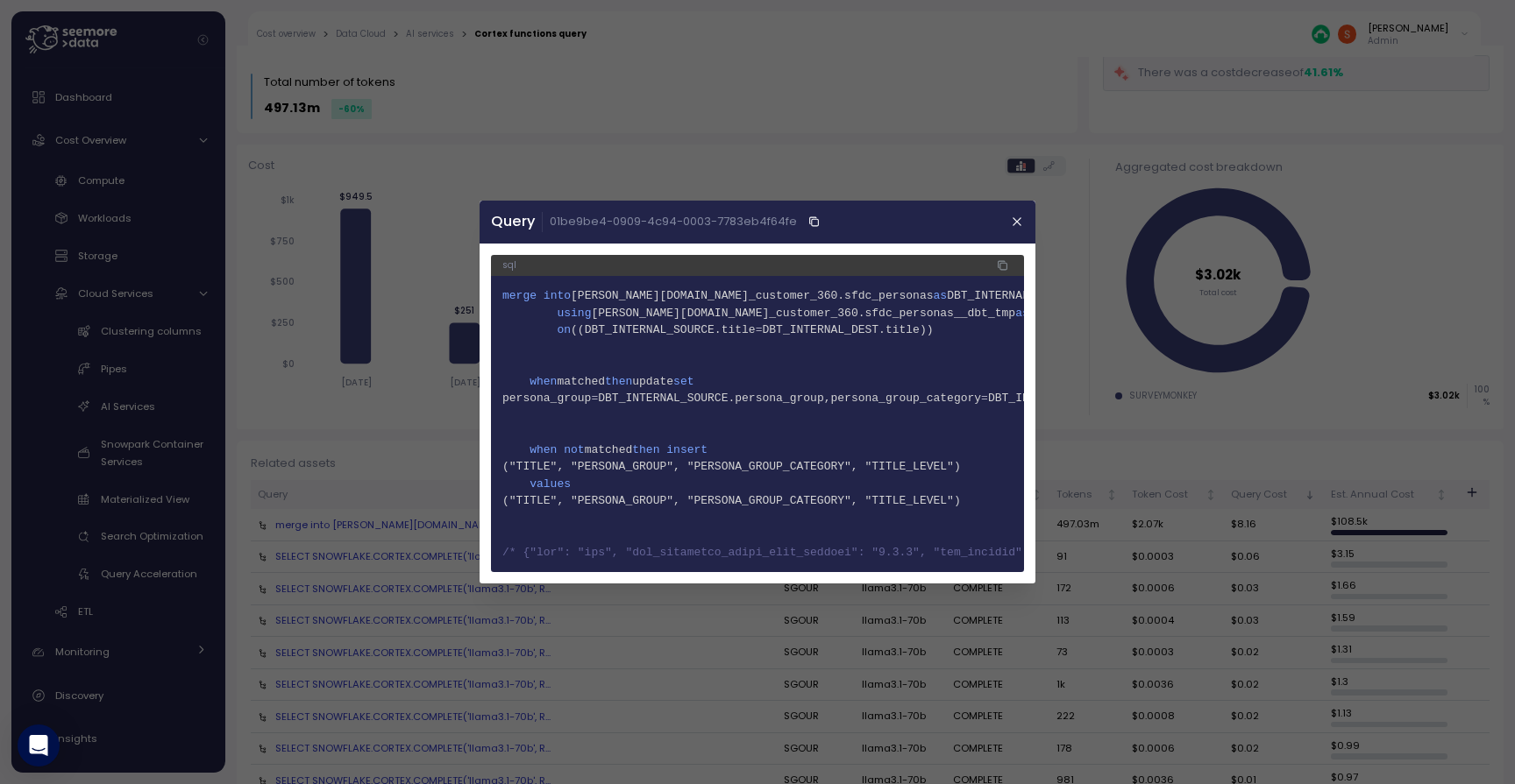
scroll to position [0, 0]
drag, startPoint x: 599, startPoint y: 316, endPoint x: 884, endPoint y: 314, distance: 285.0
click at [884, 314] on span "[PERSON_NAME][DOMAIN_NAME]_customer_360.sfdc_personas__dbt_tmp" at bounding box center [804, 314] width 424 height 13
copy span "[PERSON_NAME][DOMAIN_NAME]_customer_360.sfdc_personas__dbt_tmp"
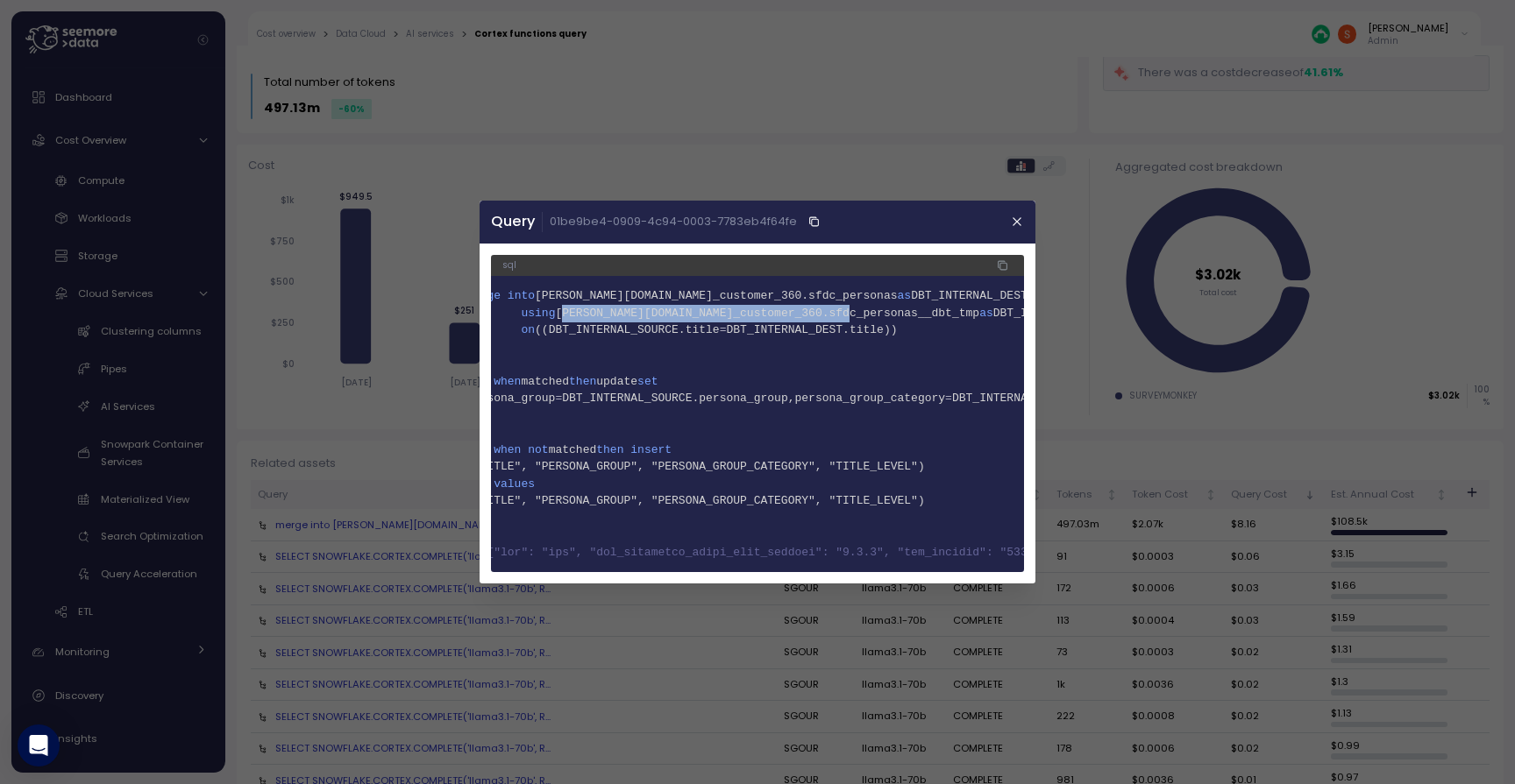
scroll to position [0, 41]
click at [695, 315] on span "[PERSON_NAME][DOMAIN_NAME]_customer_360.sfdc_personas__dbt_tmp" at bounding box center [764, 314] width 424 height 13
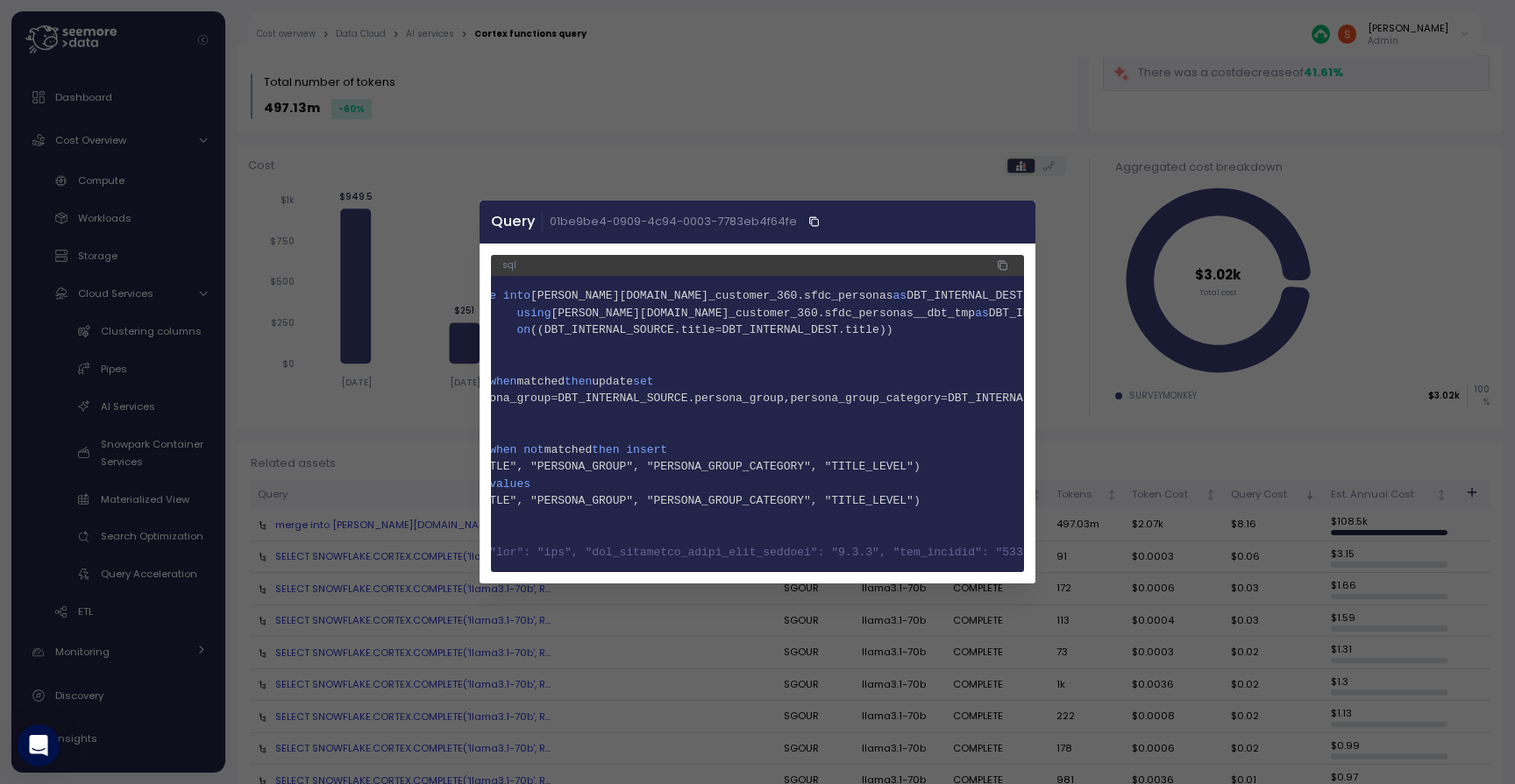
click at [1015, 229] on icon "button" at bounding box center [1018, 221] width 14 height 14
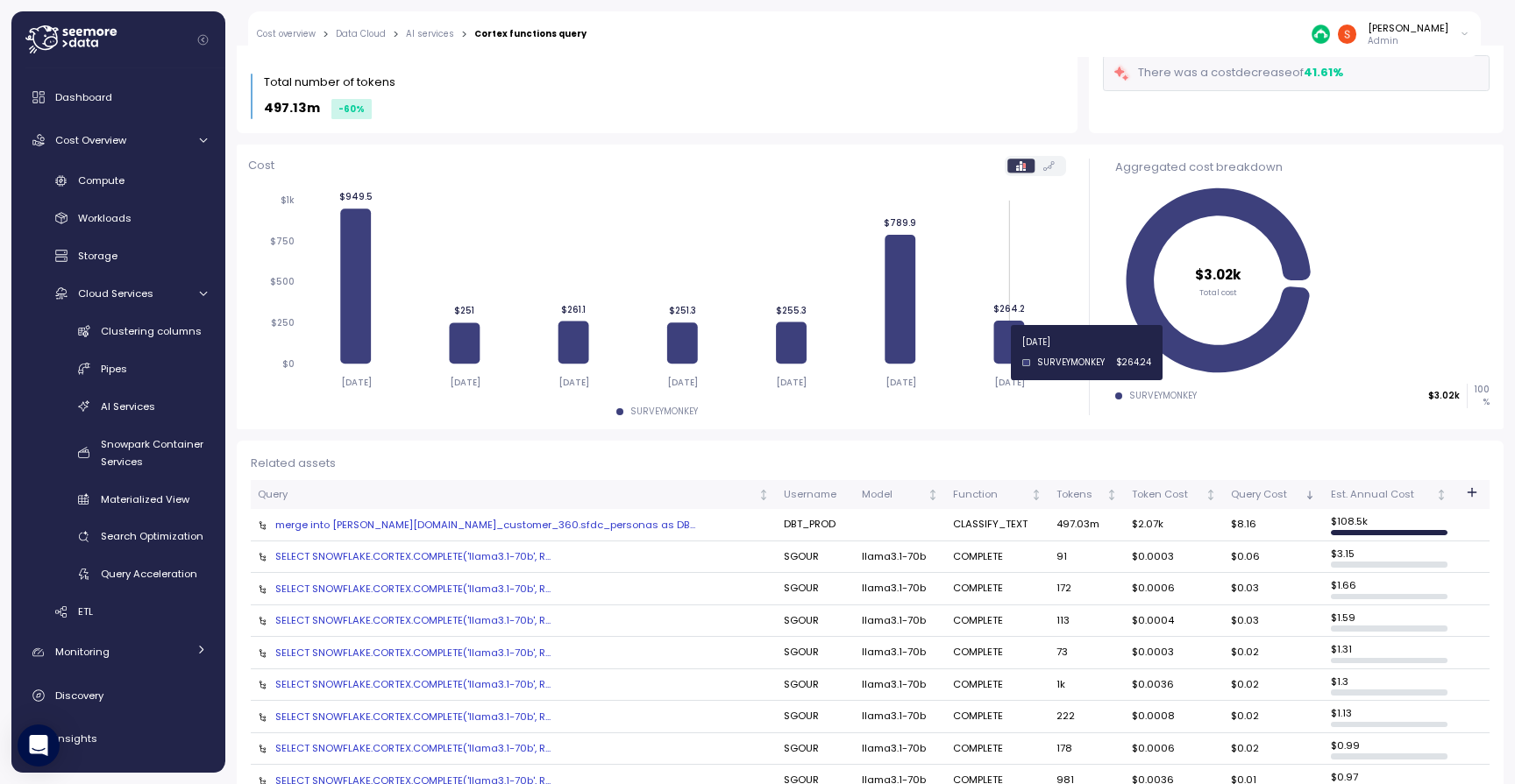
click at [1008, 352] on icon at bounding box center [1010, 342] width 30 height 43
click at [1046, 171] on label at bounding box center [1048, 165] width 29 height 14
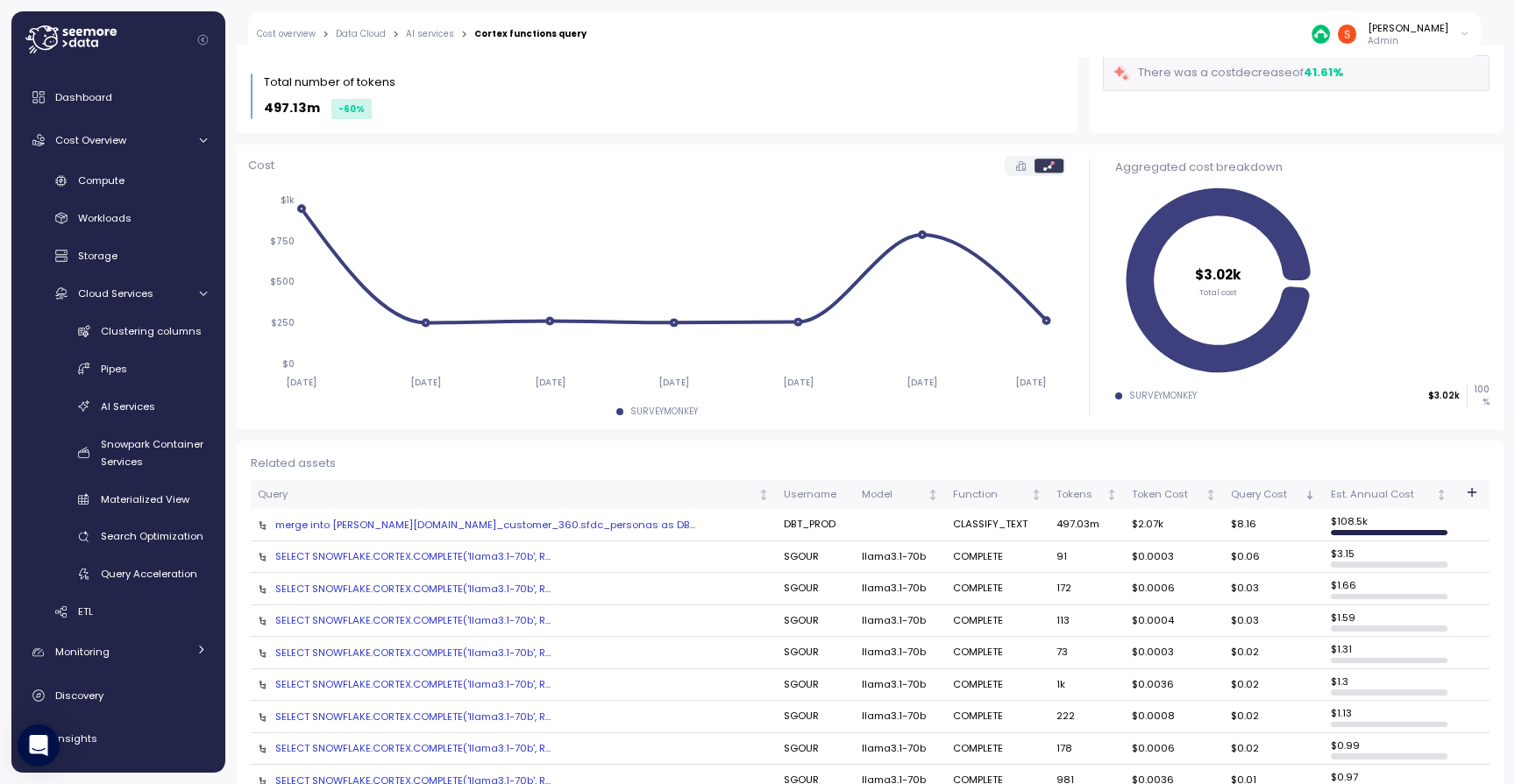
click at [1016, 167] on icon at bounding box center [1020, 166] width 9 height 9
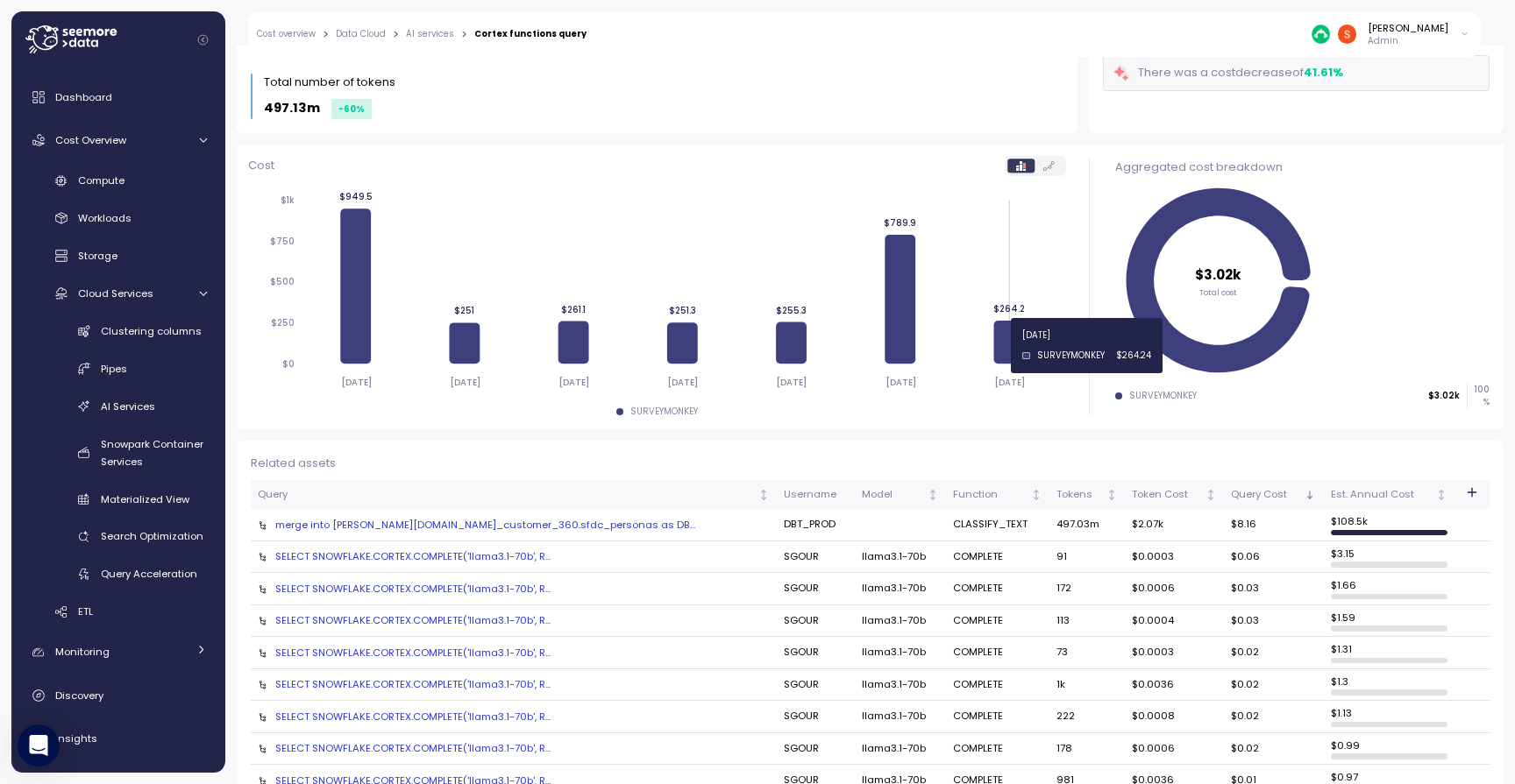
click at [1015, 345] on icon at bounding box center [1010, 342] width 30 height 43
